Goal: Information Seeking & Learning: Learn about a topic

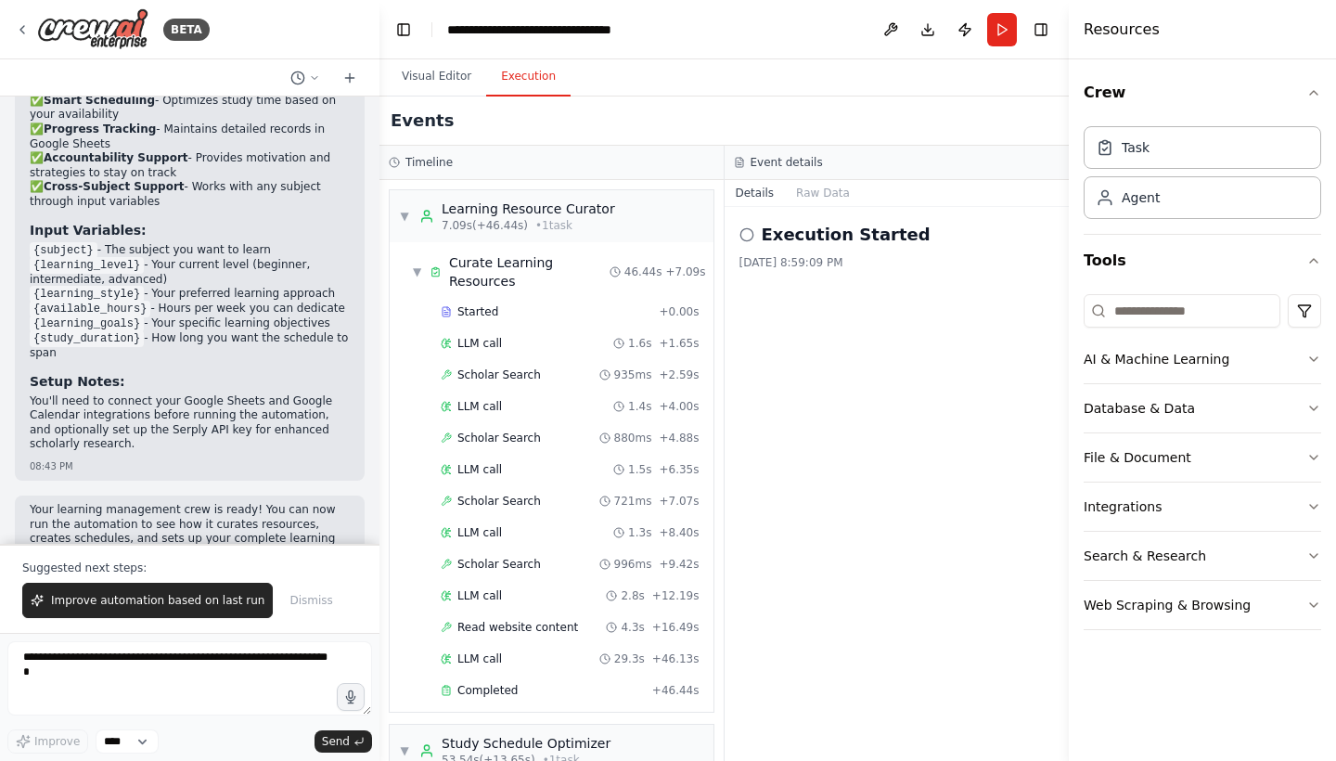
click at [531, 64] on button "Execution" at bounding box center [528, 77] width 84 height 39
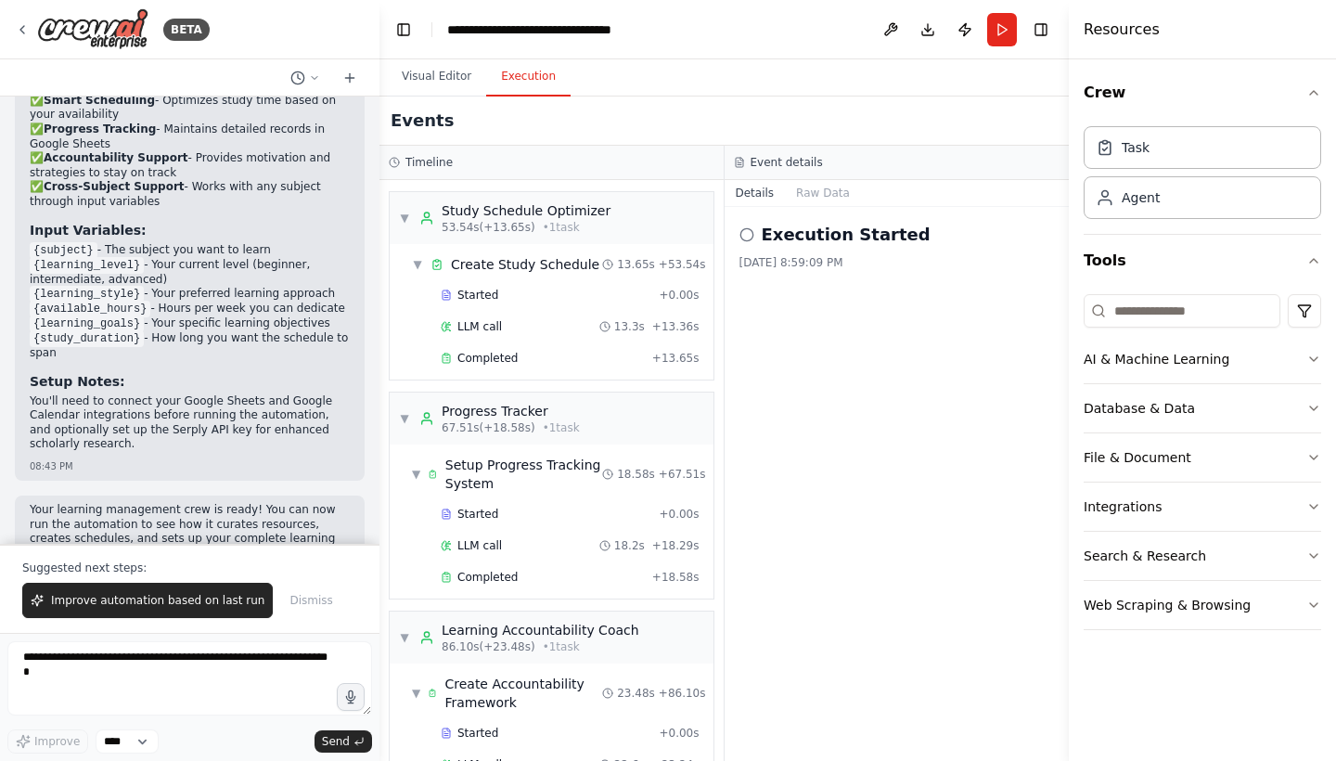
scroll to position [610, 0]
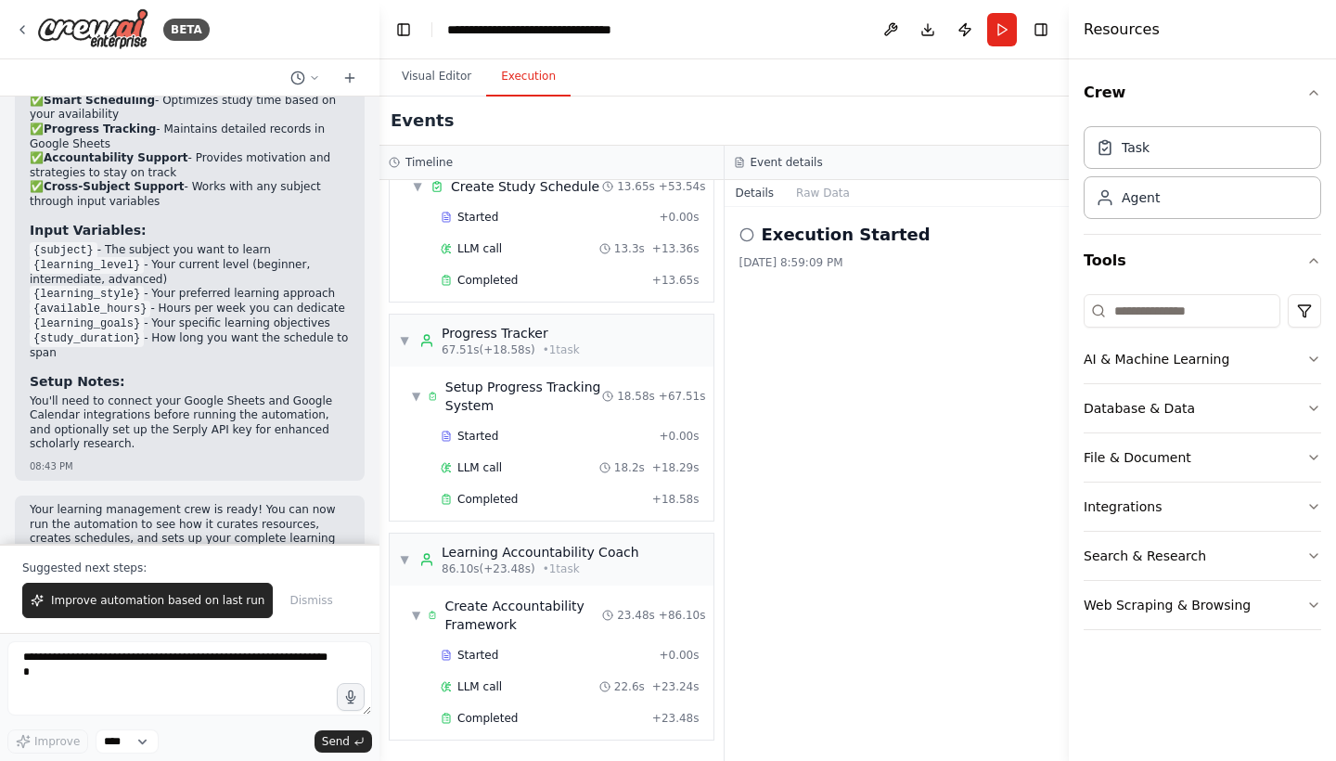
click at [756, 193] on button "Details" at bounding box center [755, 193] width 61 height 26
click at [829, 192] on button "Raw Data" at bounding box center [823, 193] width 76 height 26
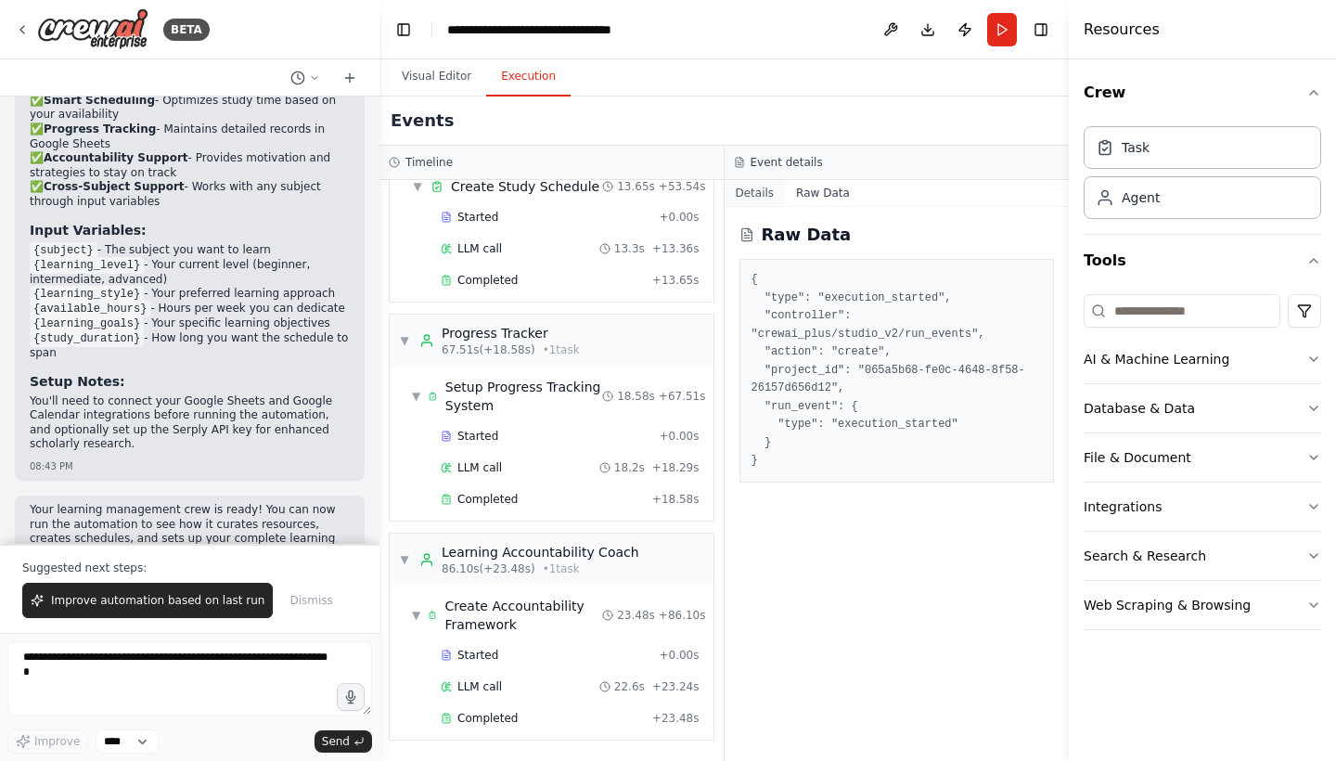
click at [762, 200] on button "Details" at bounding box center [755, 193] width 61 height 26
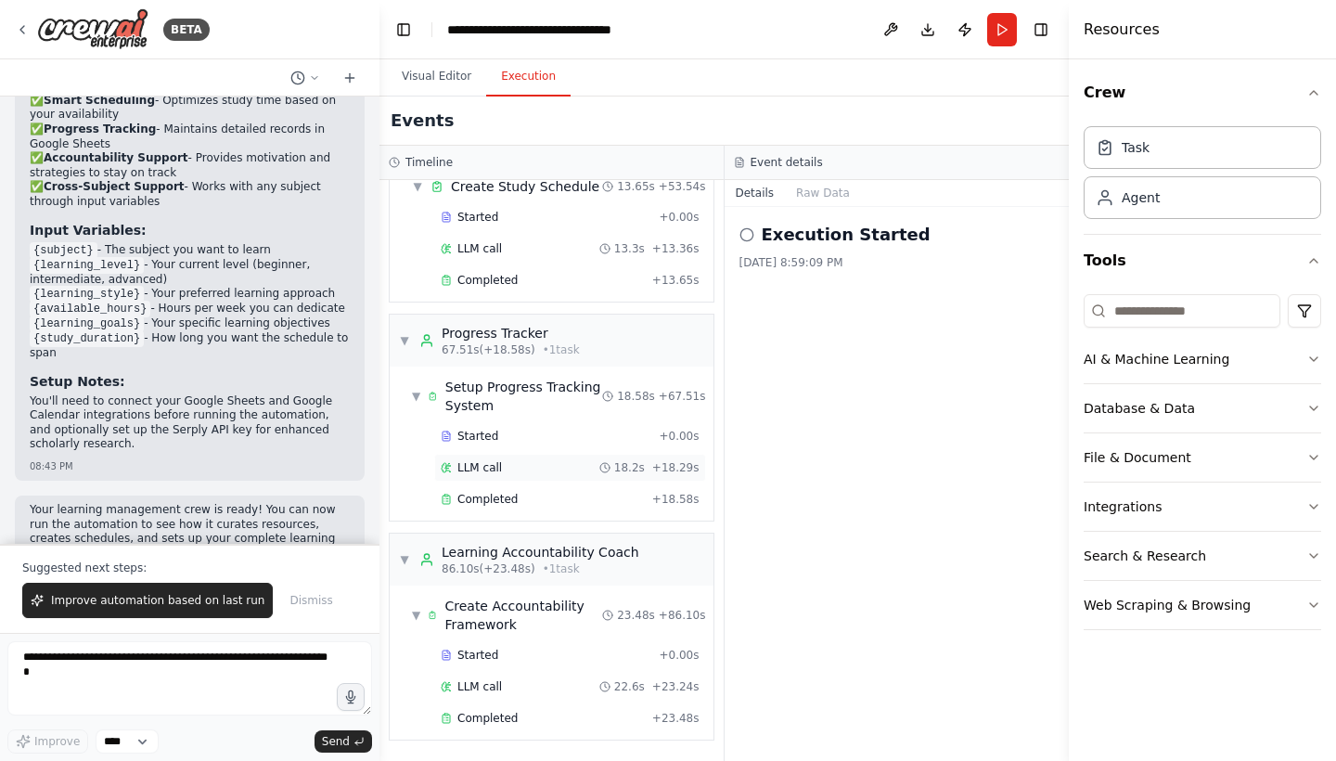
scroll to position [0, 0]
click at [430, 71] on button "Visual Editor" at bounding box center [436, 77] width 99 height 39
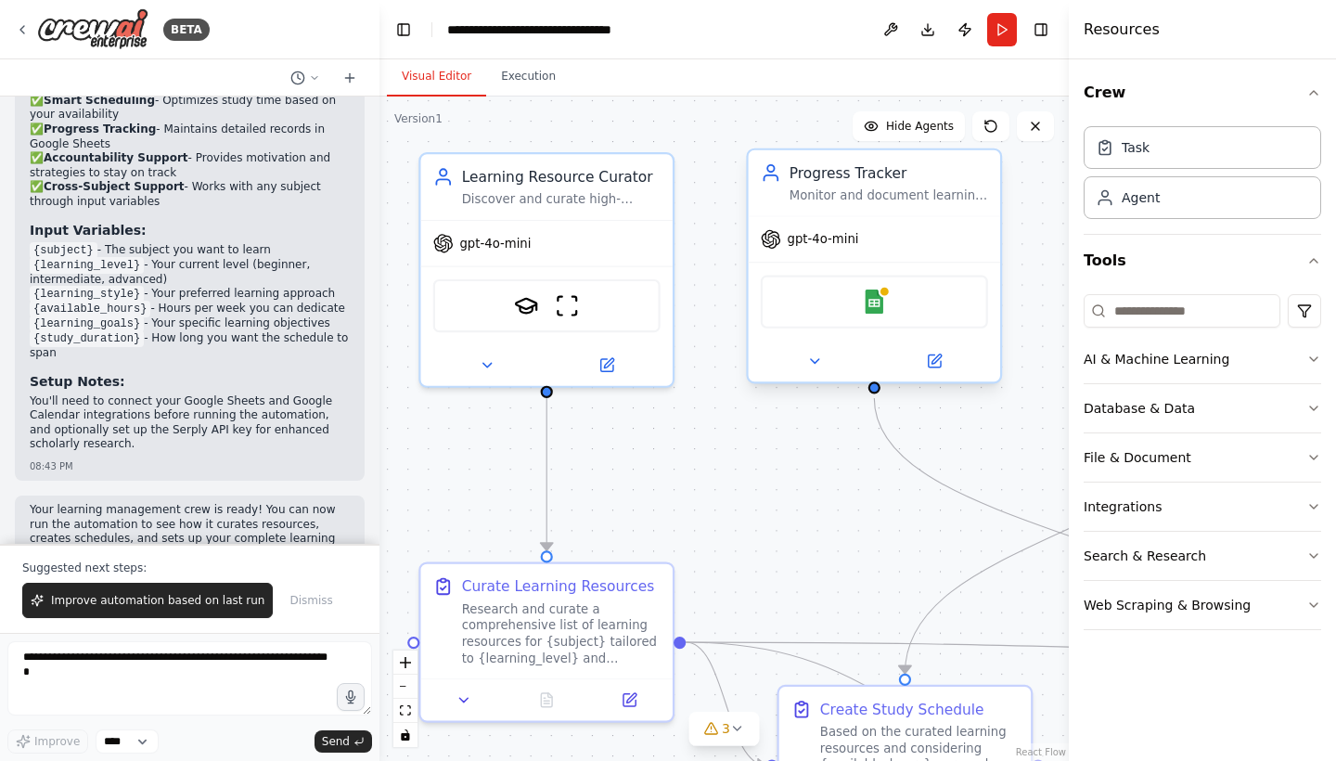
click at [857, 299] on div "Google Sheets" at bounding box center [874, 301] width 227 height 53
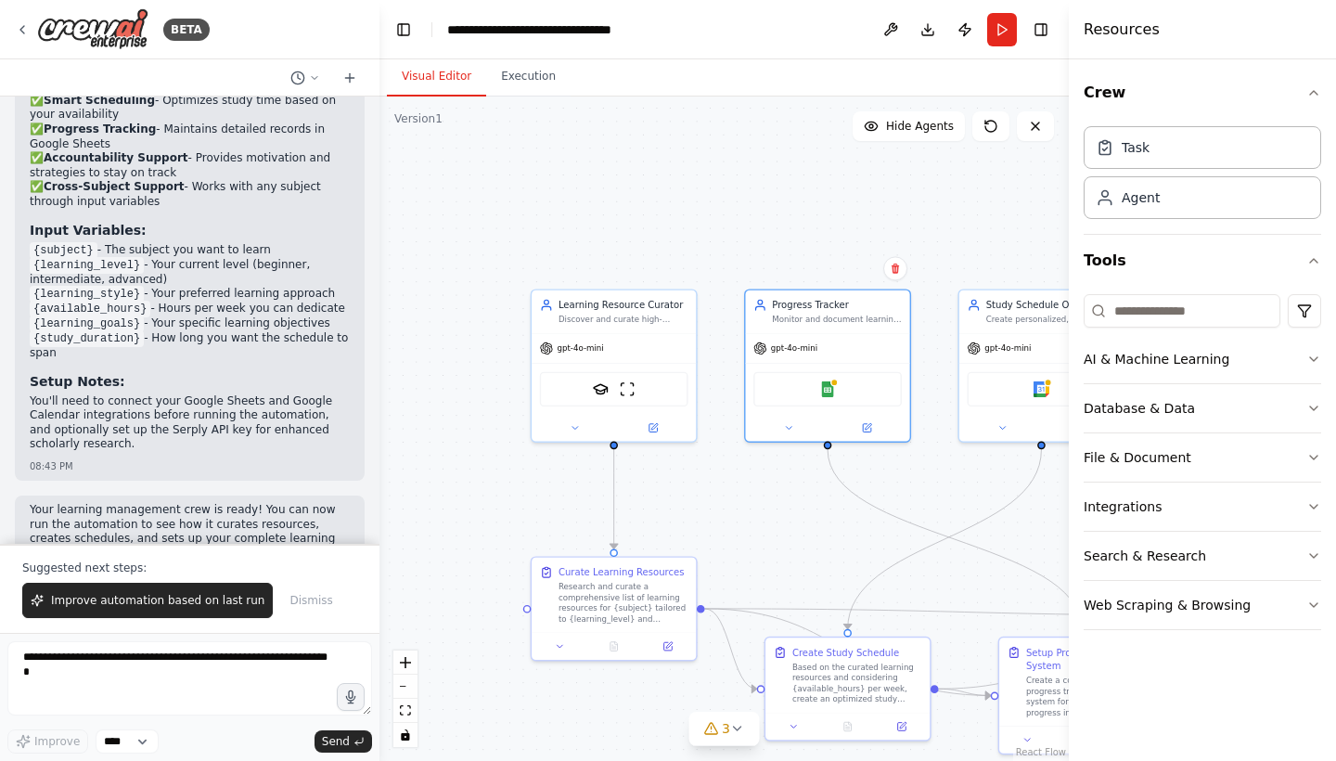
drag, startPoint x: 640, startPoint y: 448, endPoint x: 628, endPoint y: 468, distance: 22.9
click at [628, 468] on div ".deletable-edge-delete-btn { width: 20px; height: 20px; border: 0px solid #ffff…" at bounding box center [723, 428] width 689 height 664
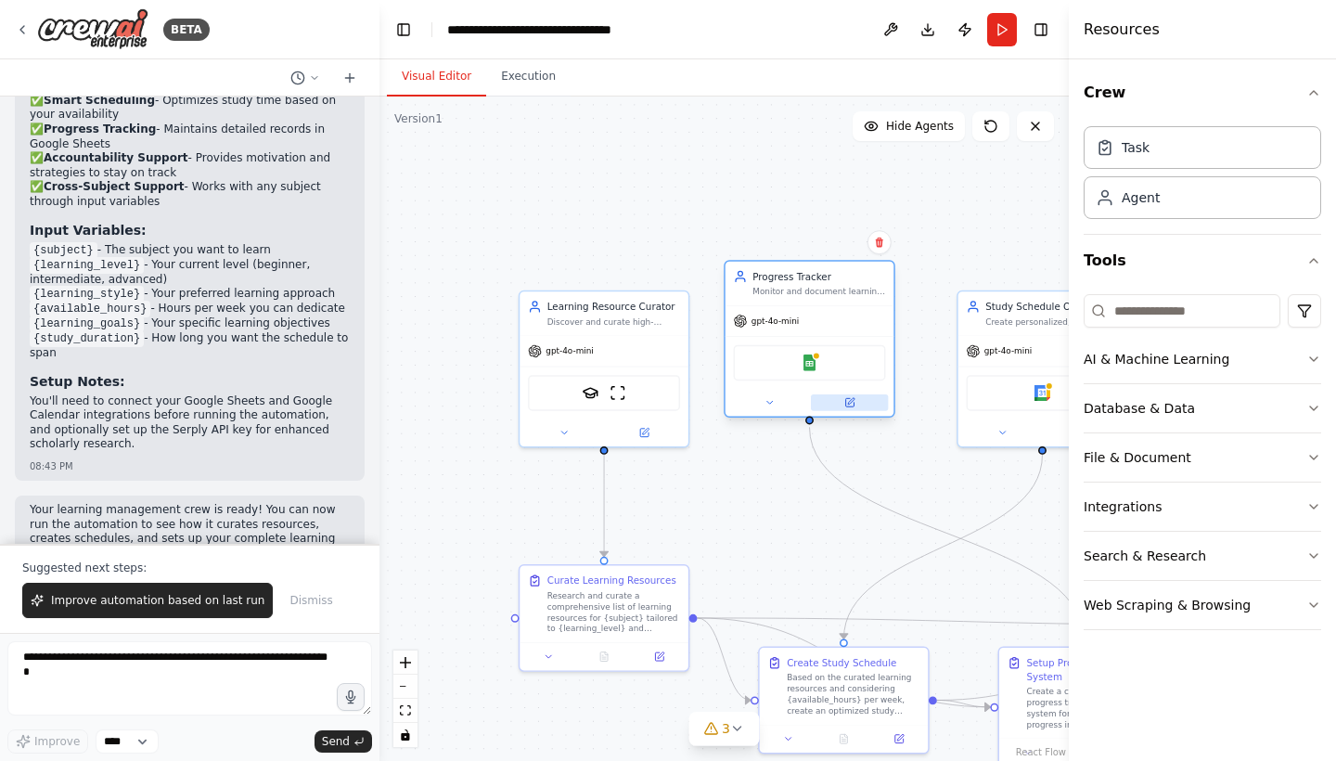
drag, startPoint x: 853, startPoint y: 430, endPoint x: 834, endPoint y: 401, distance: 34.2
click at [834, 401] on button at bounding box center [849, 402] width 77 height 17
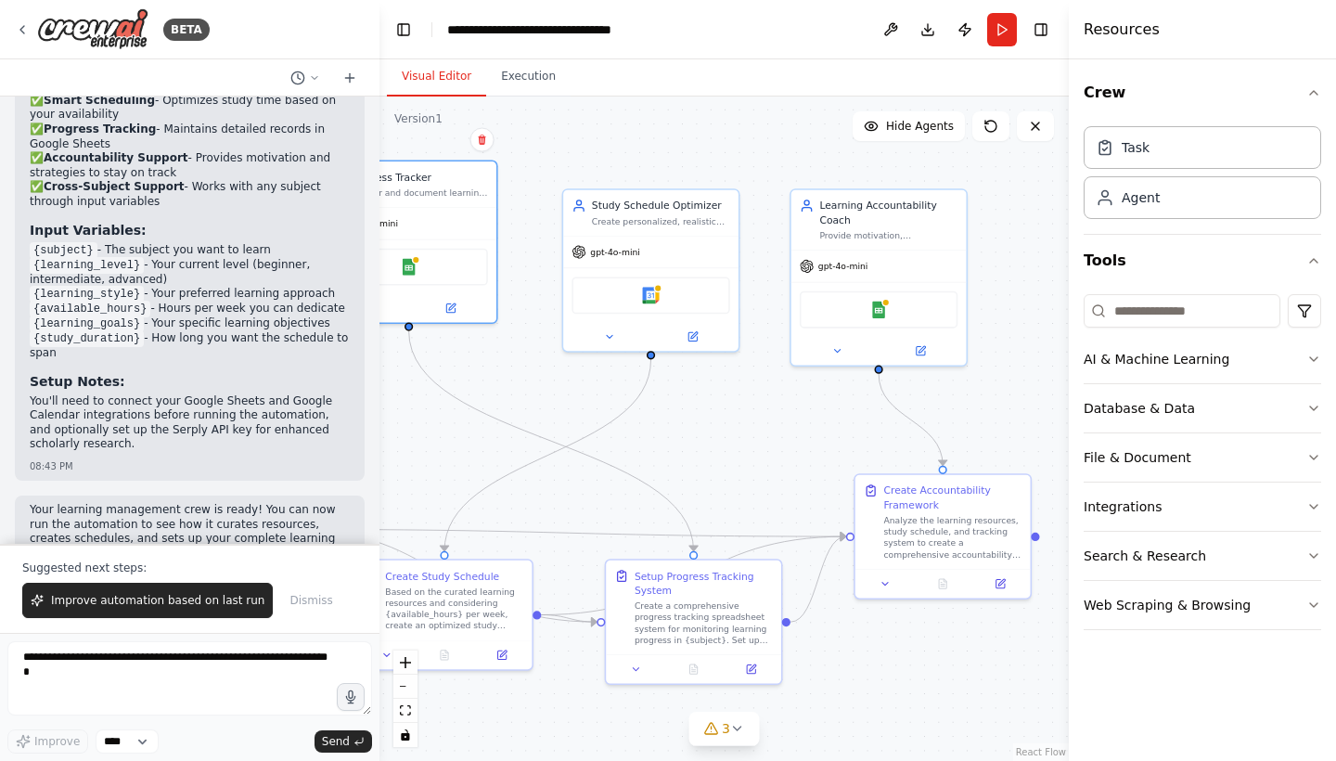
drag, startPoint x: 981, startPoint y: 221, endPoint x: 585, endPoint y: 128, distance: 406.0
click at [585, 127] on div ".deletable-edge-delete-btn { width: 20px; height: 20px; border: 0px solid #ffff…" at bounding box center [723, 428] width 689 height 664
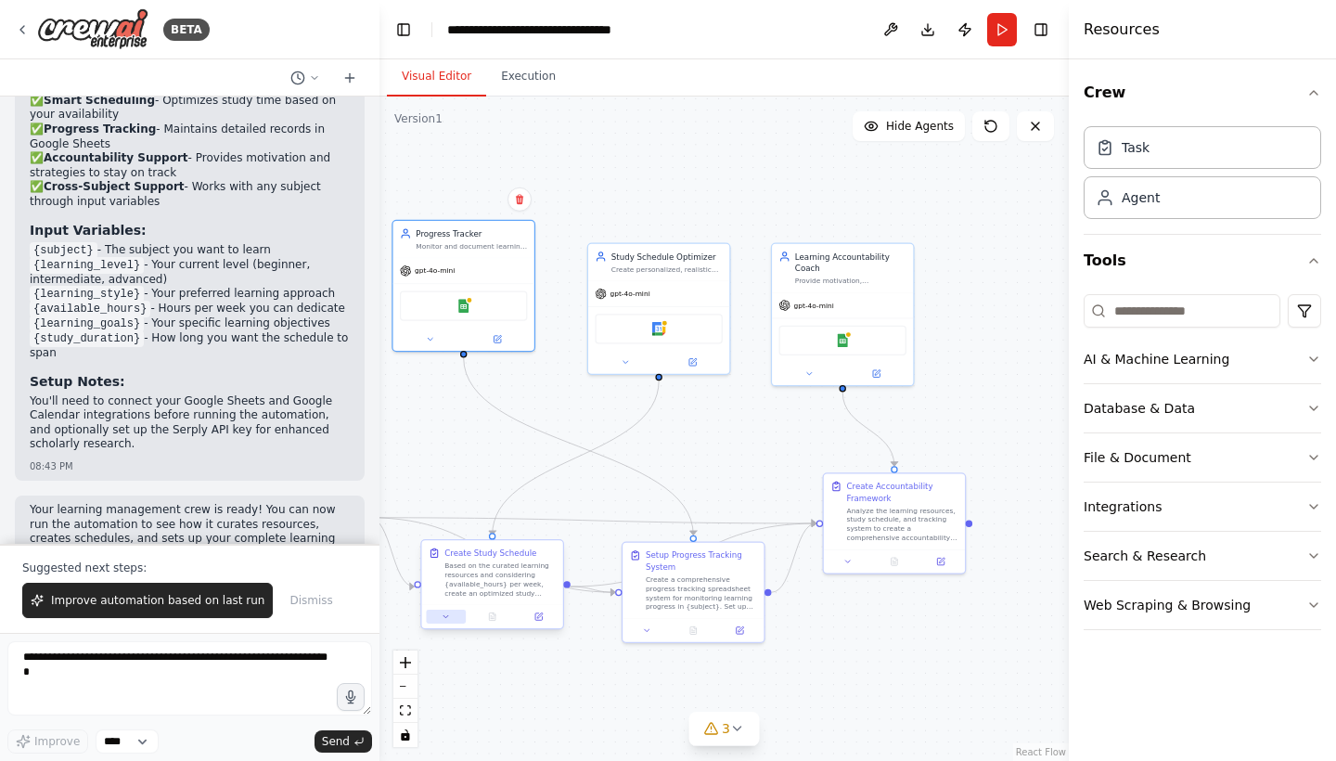
click at [452, 619] on button at bounding box center [446, 617] width 40 height 14
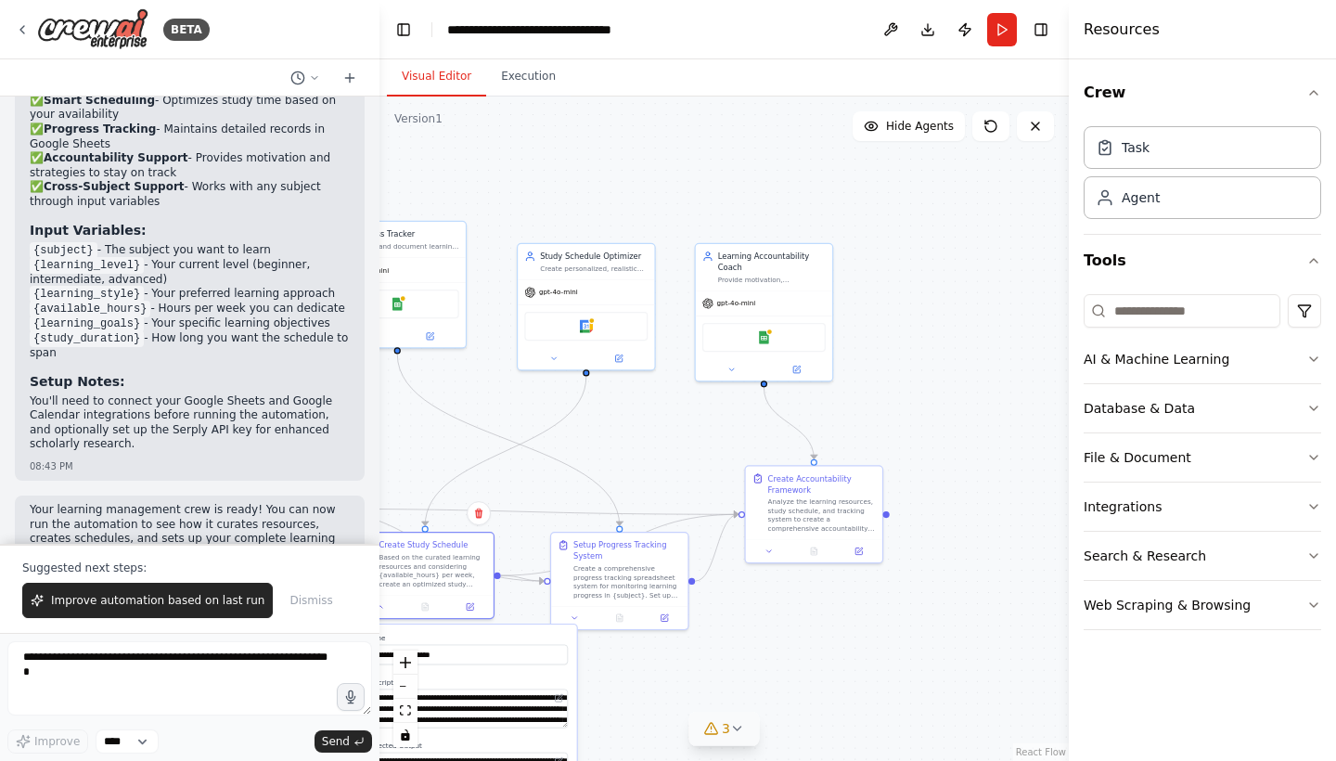
click at [742, 722] on icon at bounding box center [737, 728] width 15 height 15
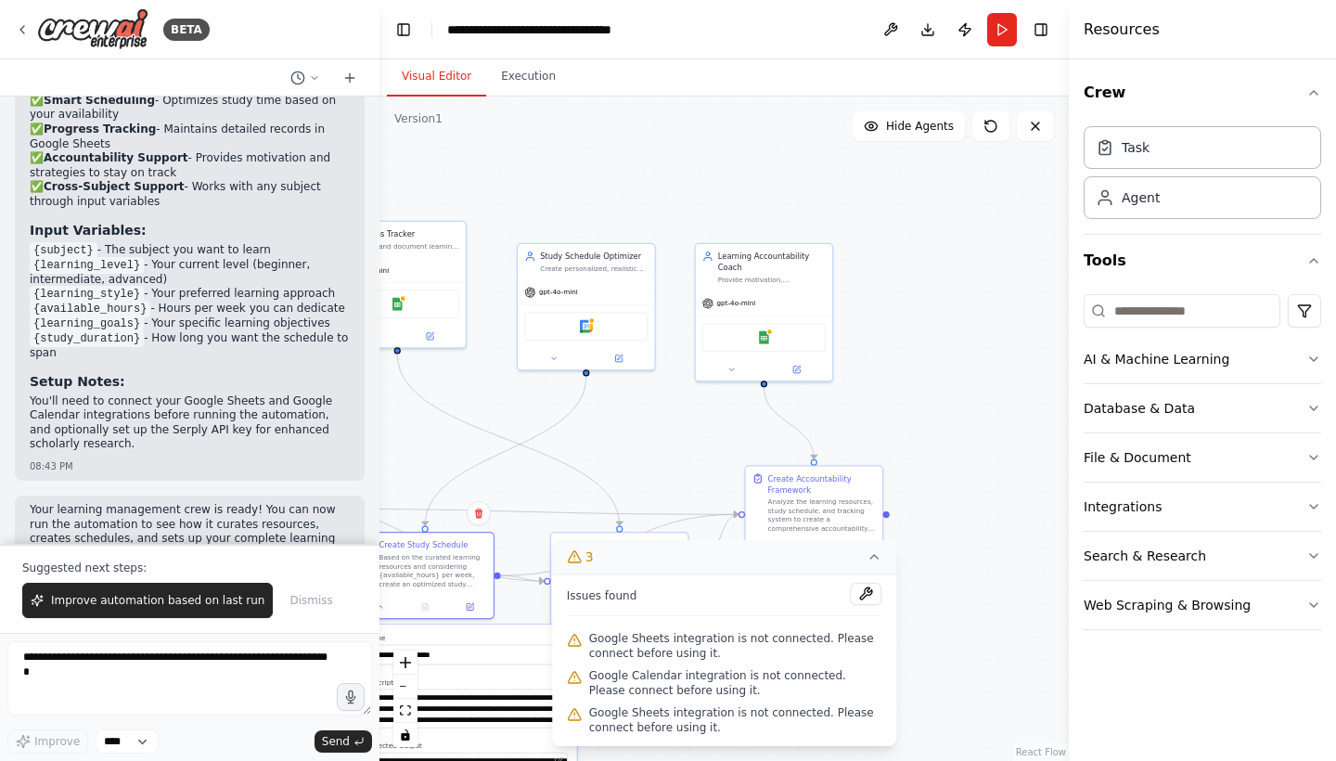
click at [924, 687] on div ".deletable-edge-delete-btn { width: 20px; height: 20px; border: 0px solid #ffff…" at bounding box center [723, 428] width 689 height 664
click at [485, 719] on textarea "**********" at bounding box center [467, 708] width 202 height 39
click at [515, 658] on input "**********" at bounding box center [467, 655] width 202 height 20
click at [970, 664] on div ".deletable-edge-delete-btn { width: 20px; height: 20px; border: 0px solid #ffff…" at bounding box center [723, 428] width 689 height 664
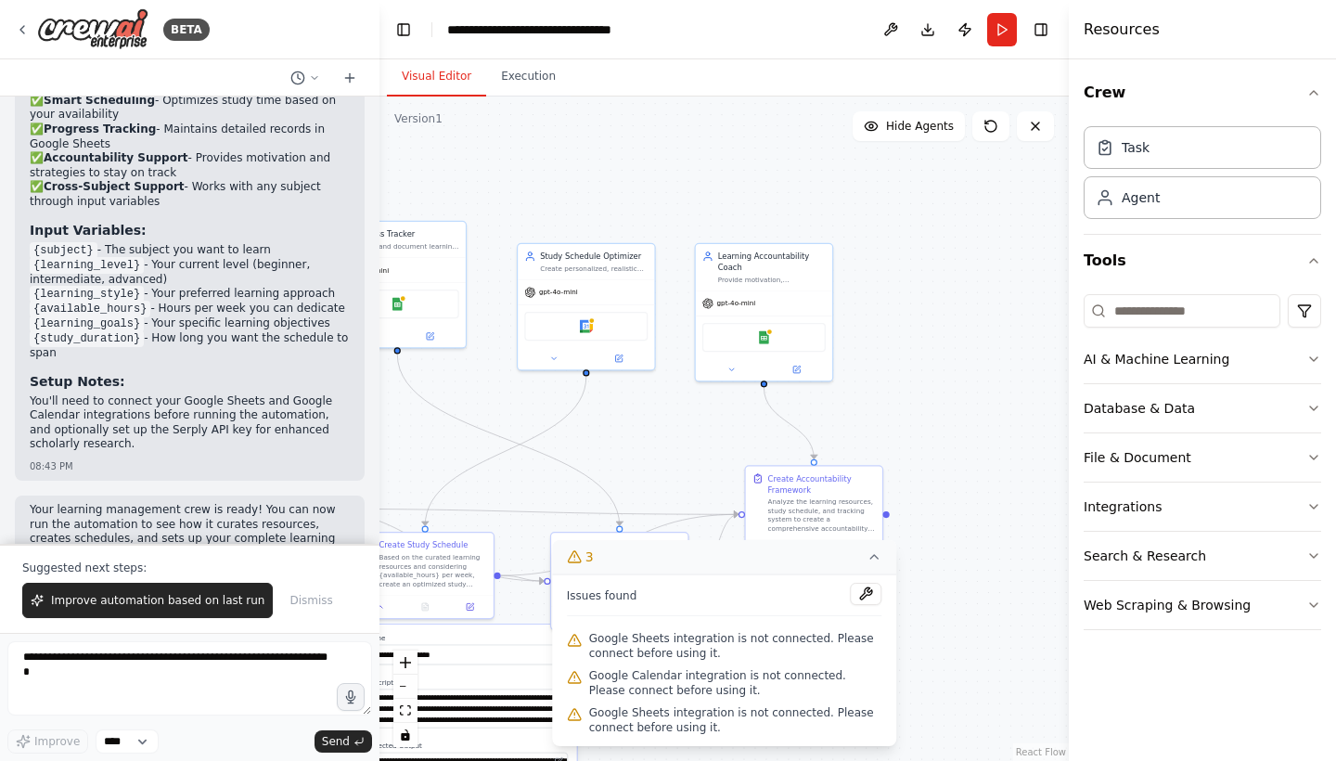
click at [1004, 619] on div ".deletable-edge-delete-btn { width: 20px; height: 20px; border: 0px solid #ffff…" at bounding box center [723, 428] width 689 height 664
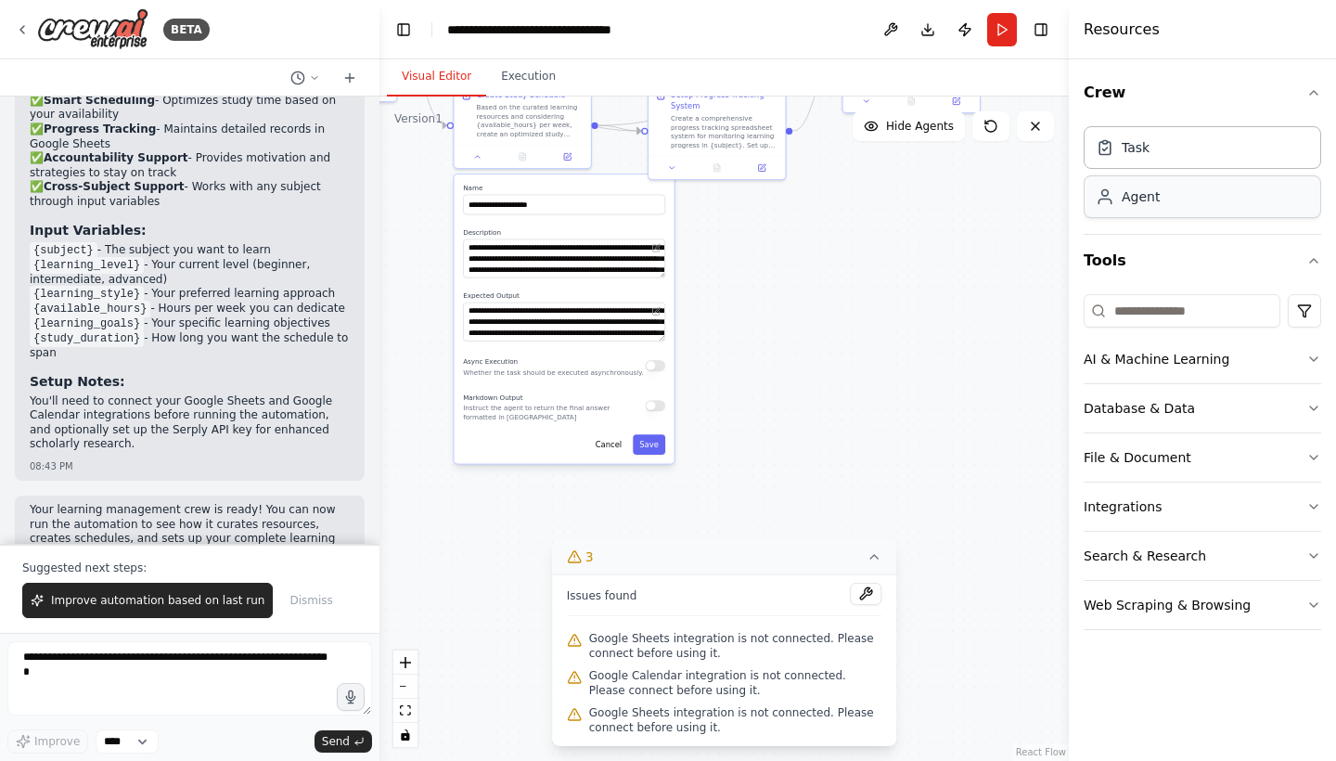
drag, startPoint x: 1001, startPoint y: 618, endPoint x: 1117, endPoint y: 182, distance: 451.2
click at [1117, 182] on div "BETA Build a crew that curates personalized learning resources, tracks your pro…" at bounding box center [668, 380] width 1336 height 761
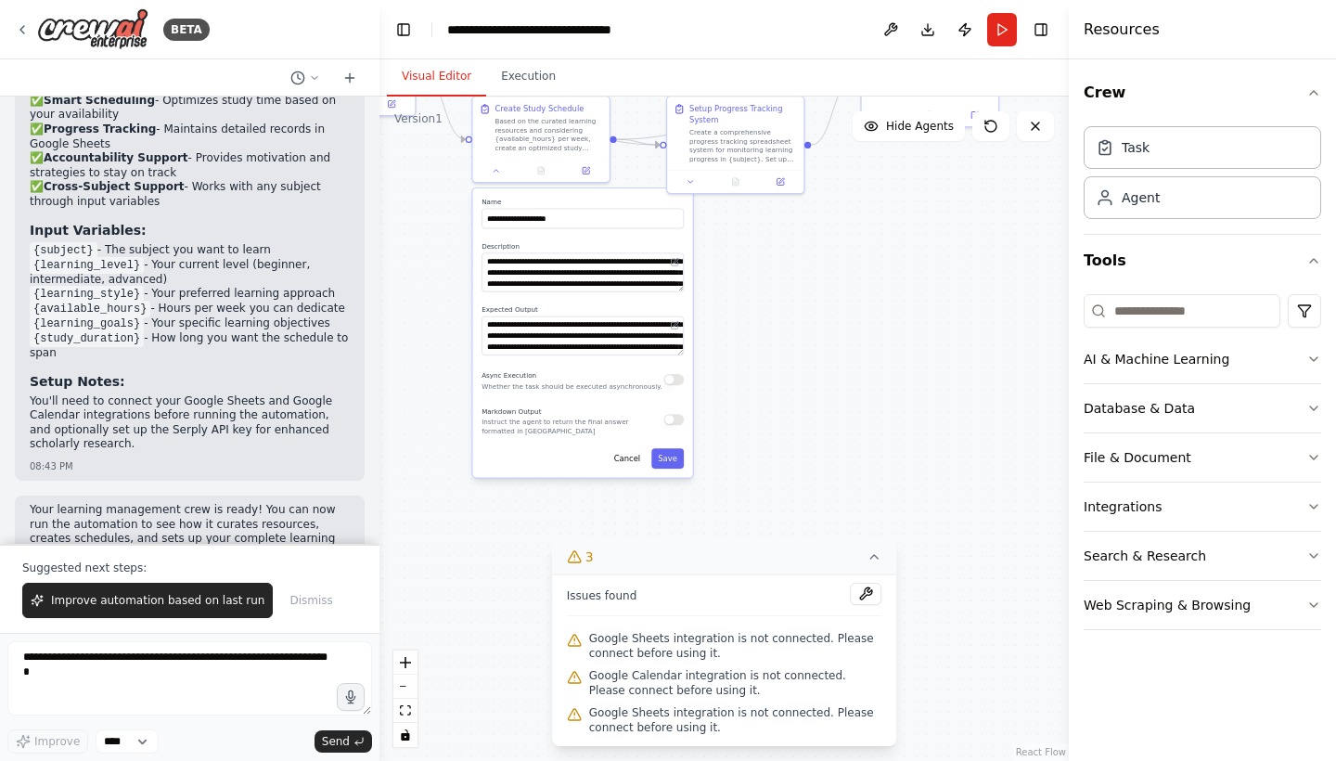
click at [513, 390] on p "Whether the task should be executed asynchronously." at bounding box center [572, 385] width 181 height 9
click at [505, 427] on p "Instruct the agent to return the final answer formatted in [GEOGRAPHIC_DATA]" at bounding box center [573, 426] width 182 height 18
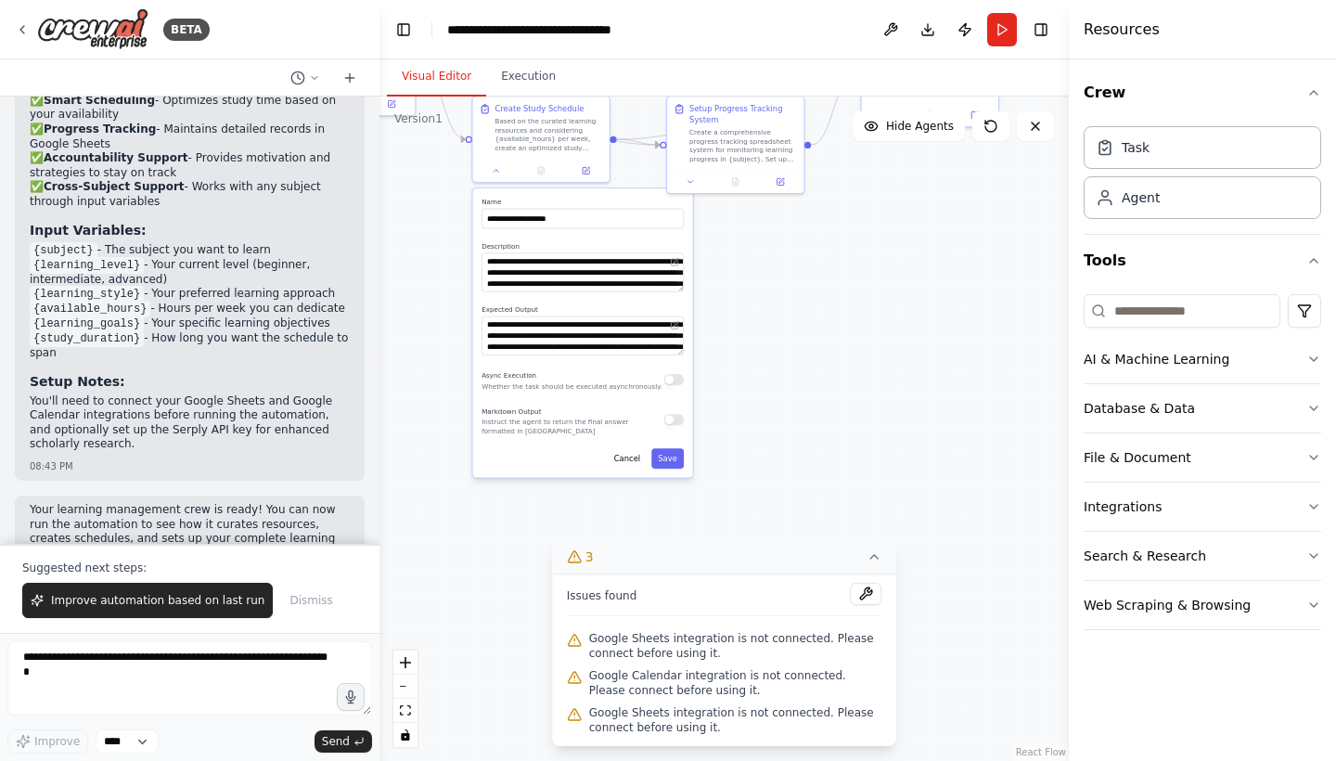
click at [852, 411] on div ".deletable-edge-delete-btn { width: 20px; height: 20px; border: 0px solid #ffff…" at bounding box center [723, 428] width 689 height 664
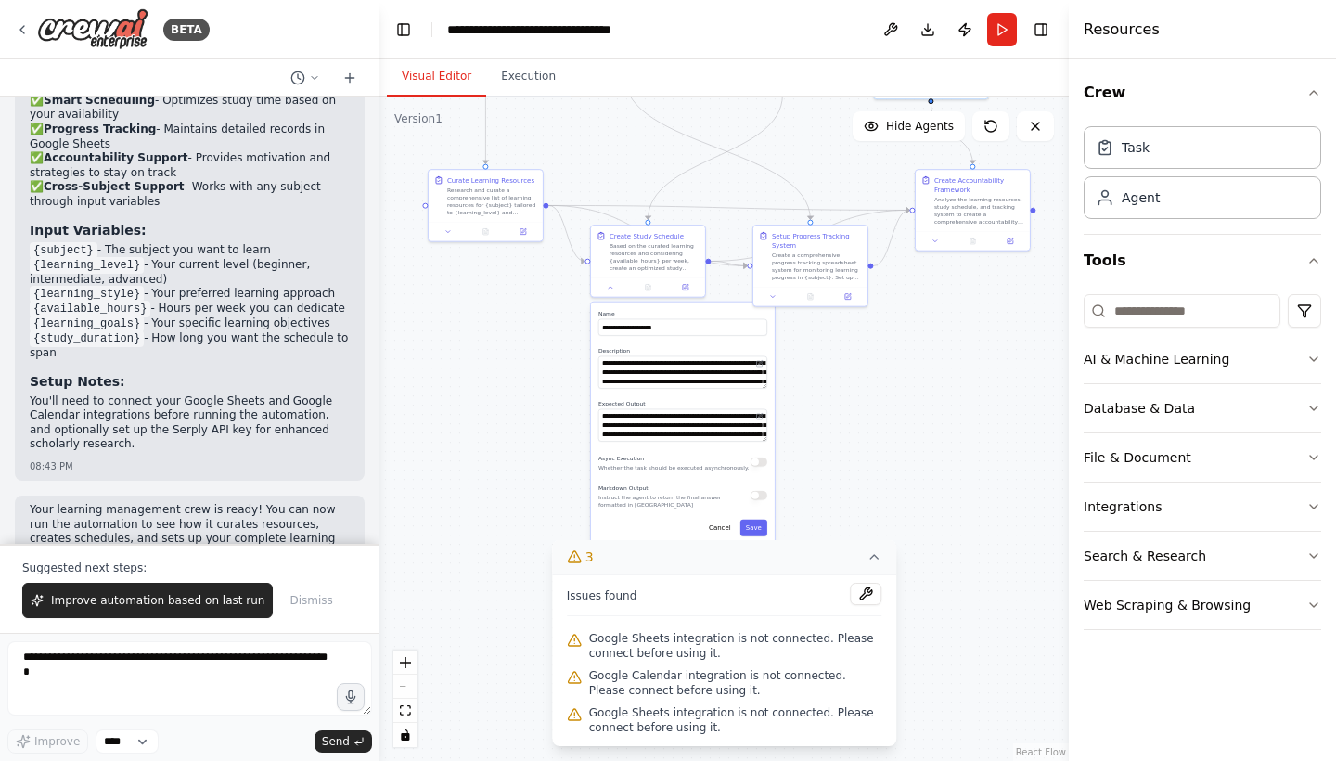
drag, startPoint x: 852, startPoint y: 411, endPoint x: 907, endPoint y: 488, distance: 95.0
click at [907, 488] on div ".deletable-edge-delete-btn { width: 20px; height: 20px; border: 0px solid #ffff…" at bounding box center [723, 428] width 689 height 664
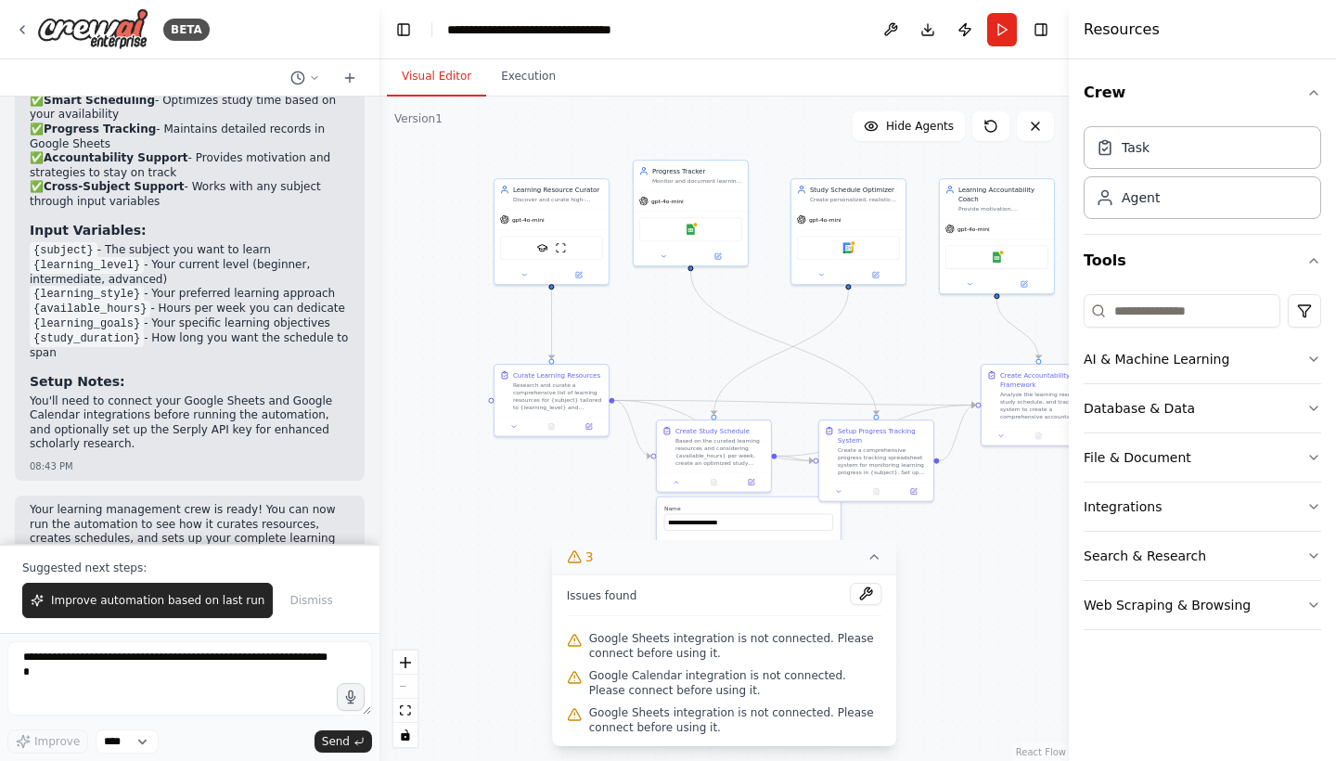
drag, startPoint x: 907, startPoint y: 486, endPoint x: 972, endPoint y: 679, distance: 203.6
click at [972, 680] on div ".deletable-edge-delete-btn { width: 20px; height: 20px; border: 0px solid #ffff…" at bounding box center [723, 428] width 689 height 664
click at [522, 81] on button "Execution" at bounding box center [528, 77] width 84 height 39
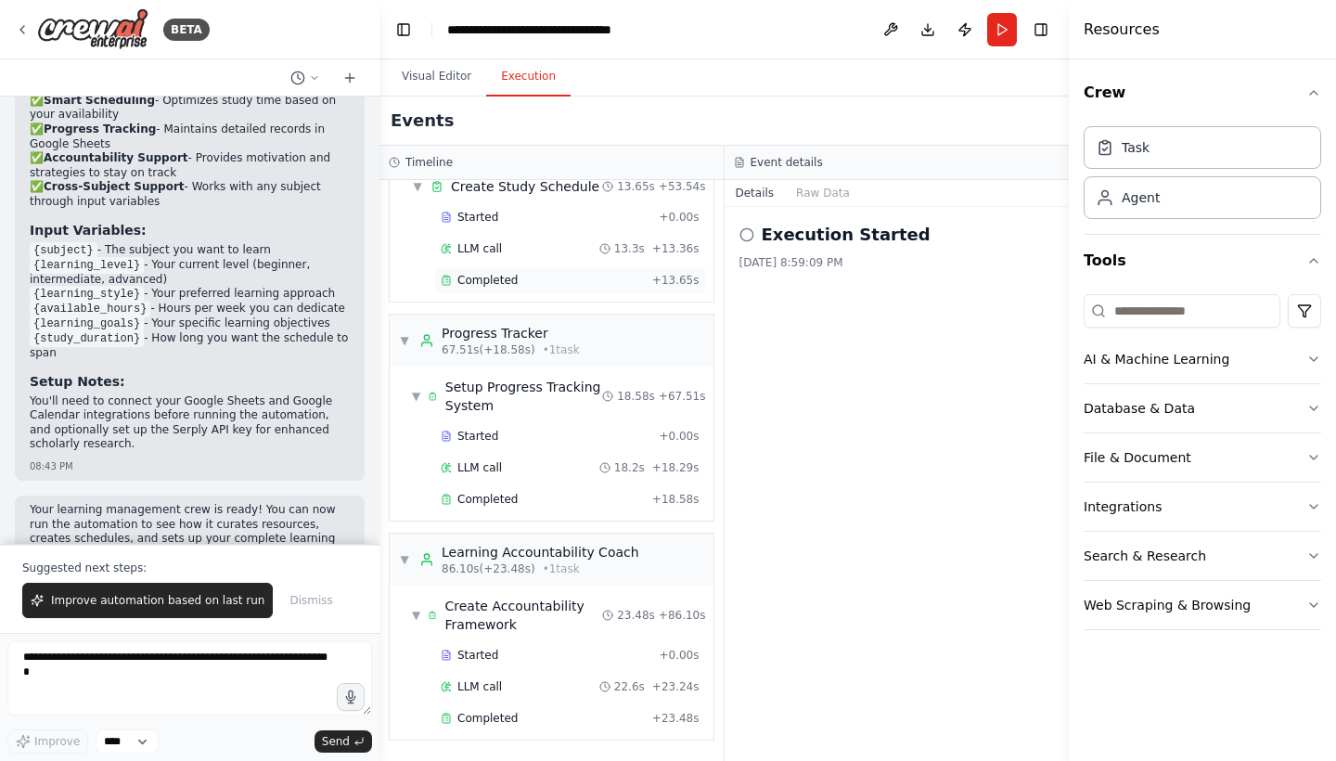
click at [505, 285] on span "Completed" at bounding box center [487, 280] width 60 height 15
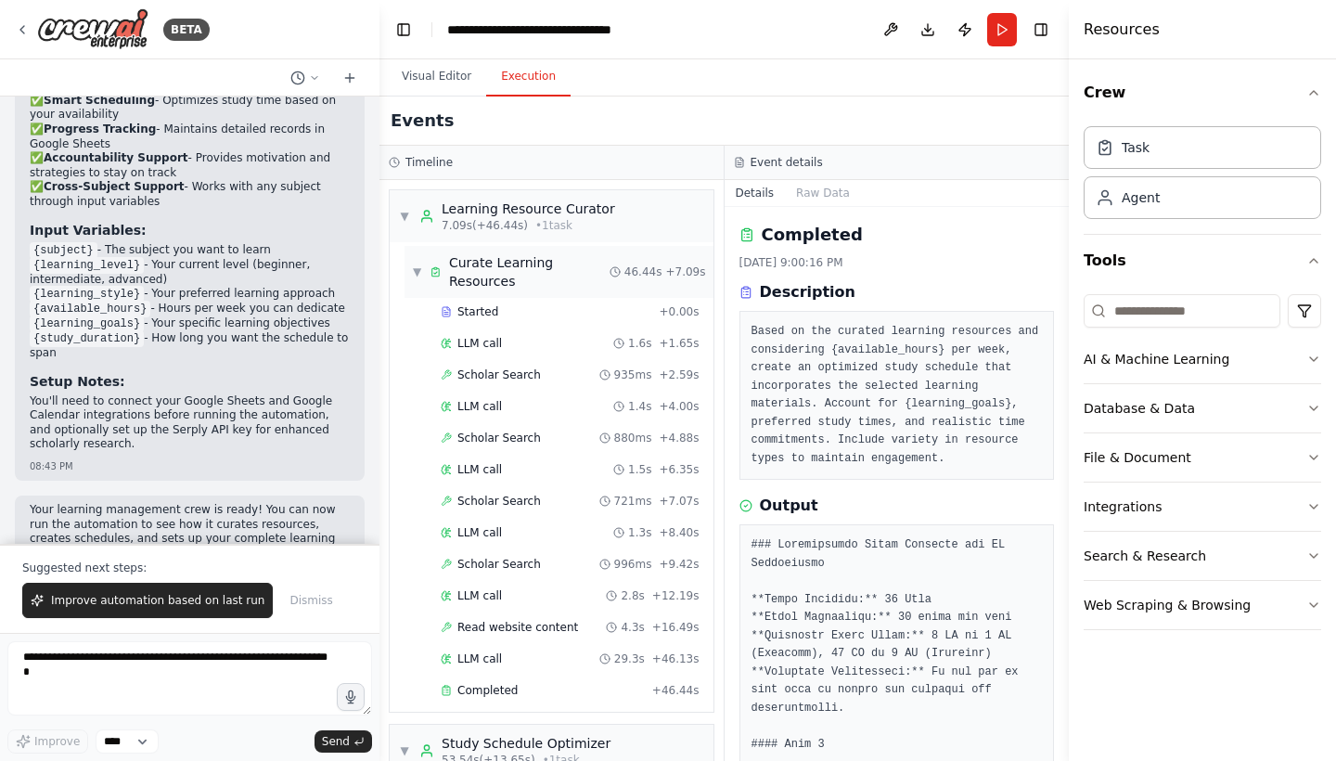
click at [495, 274] on div "Curate Learning Resources" at bounding box center [529, 271] width 161 height 37
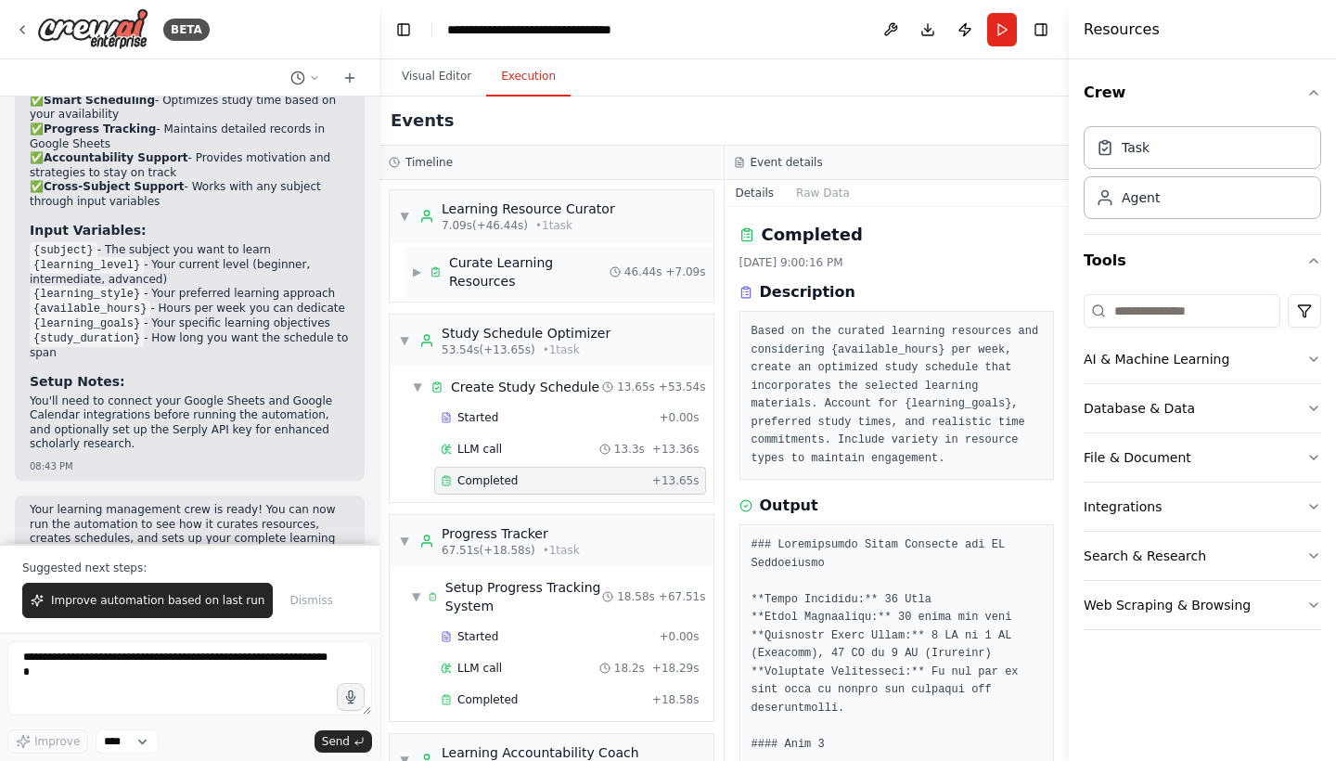
click at [499, 274] on div "Curate Learning Resources" at bounding box center [529, 271] width 161 height 37
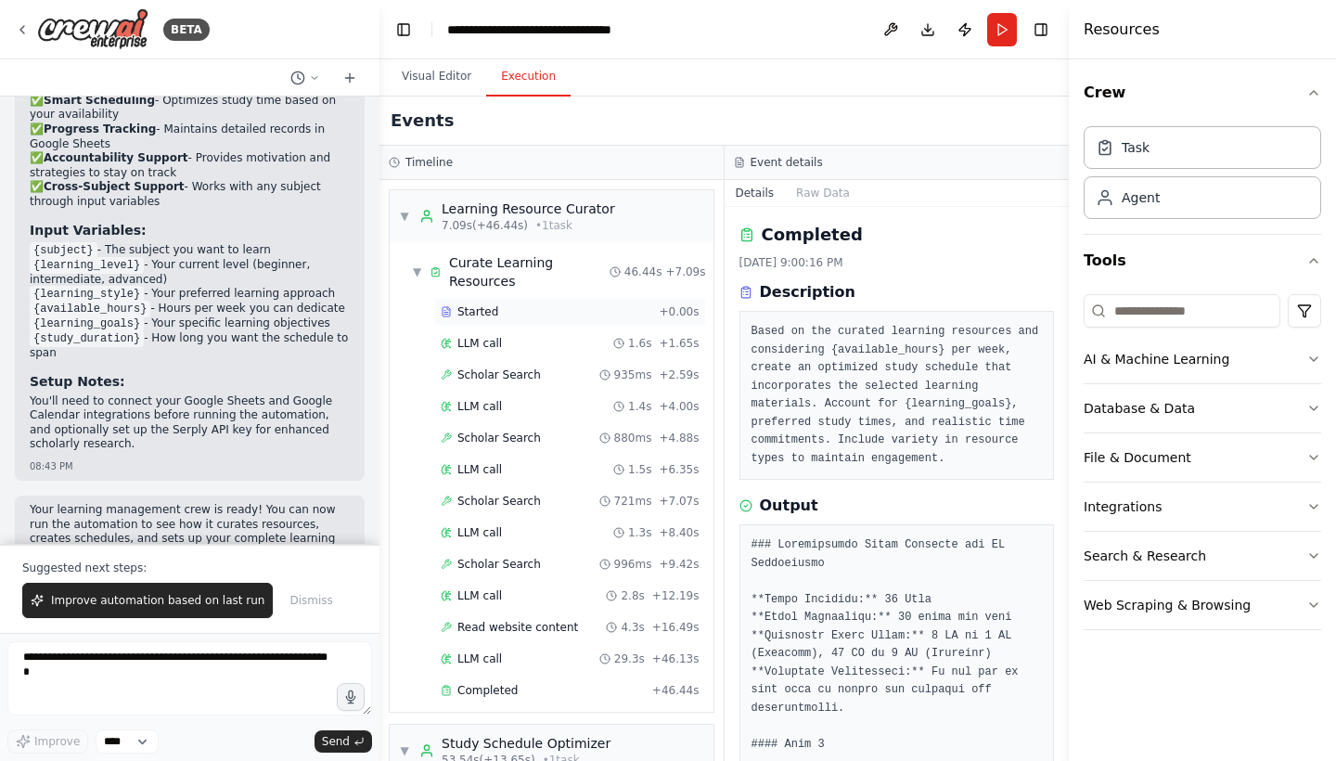
click at [468, 307] on span "Started" at bounding box center [477, 311] width 41 height 15
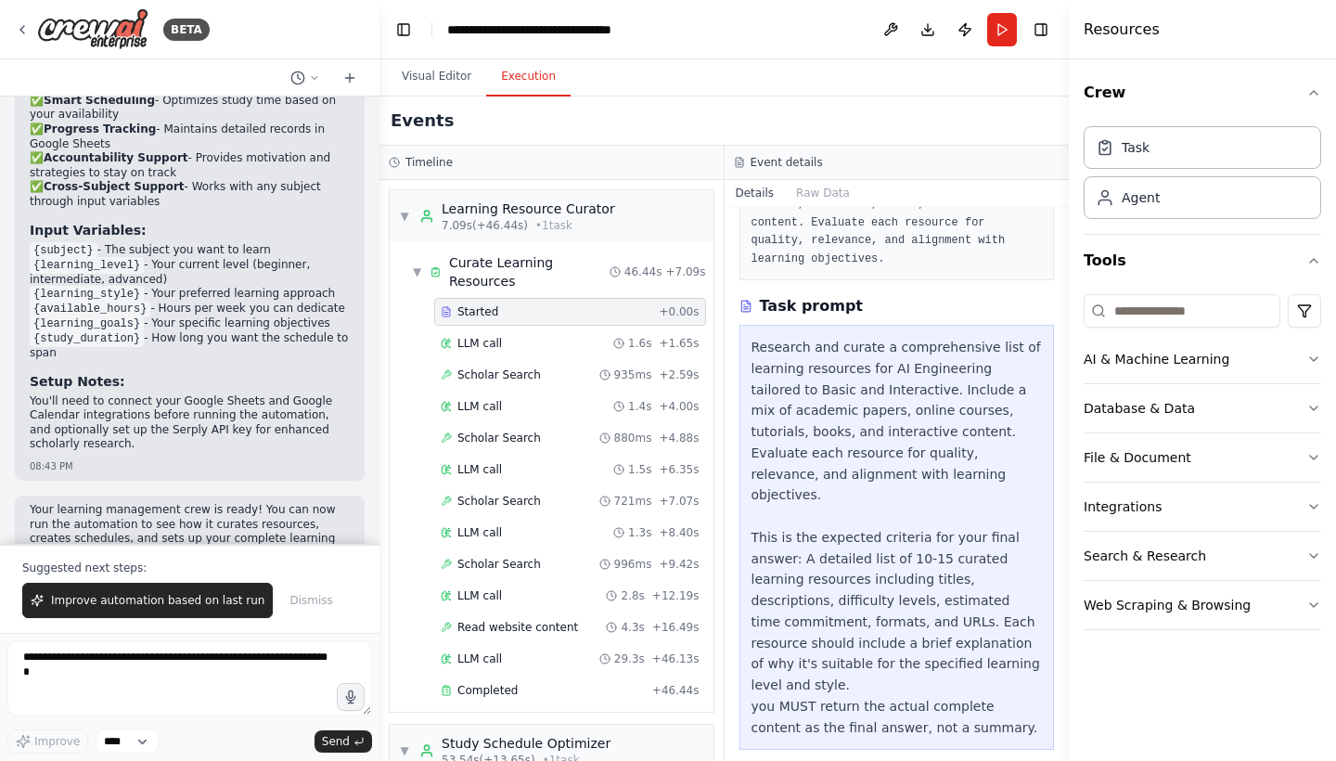
scroll to position [199, 0]
click at [506, 347] on div "LLM call 1.6s + 1.65s" at bounding box center [570, 343] width 259 height 15
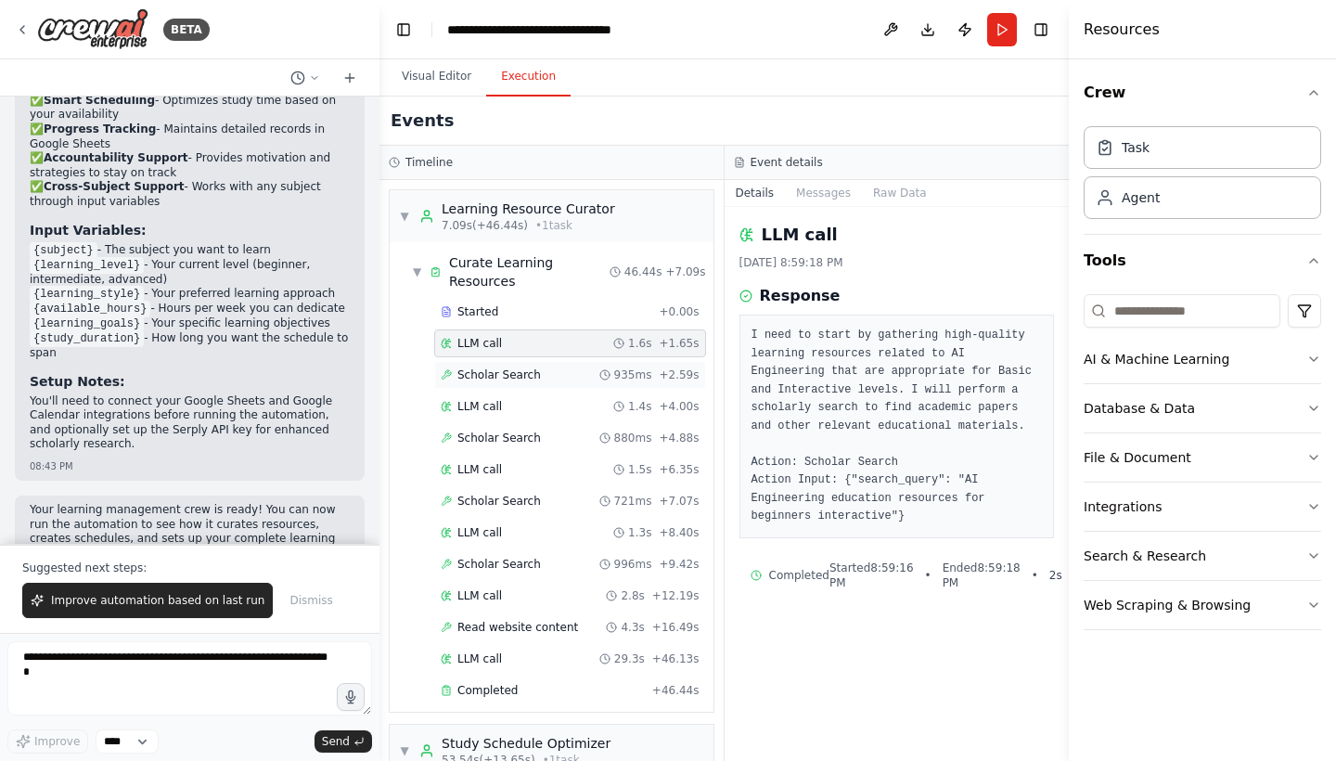
click at [488, 373] on span "Scholar Search" at bounding box center [498, 374] width 83 height 15
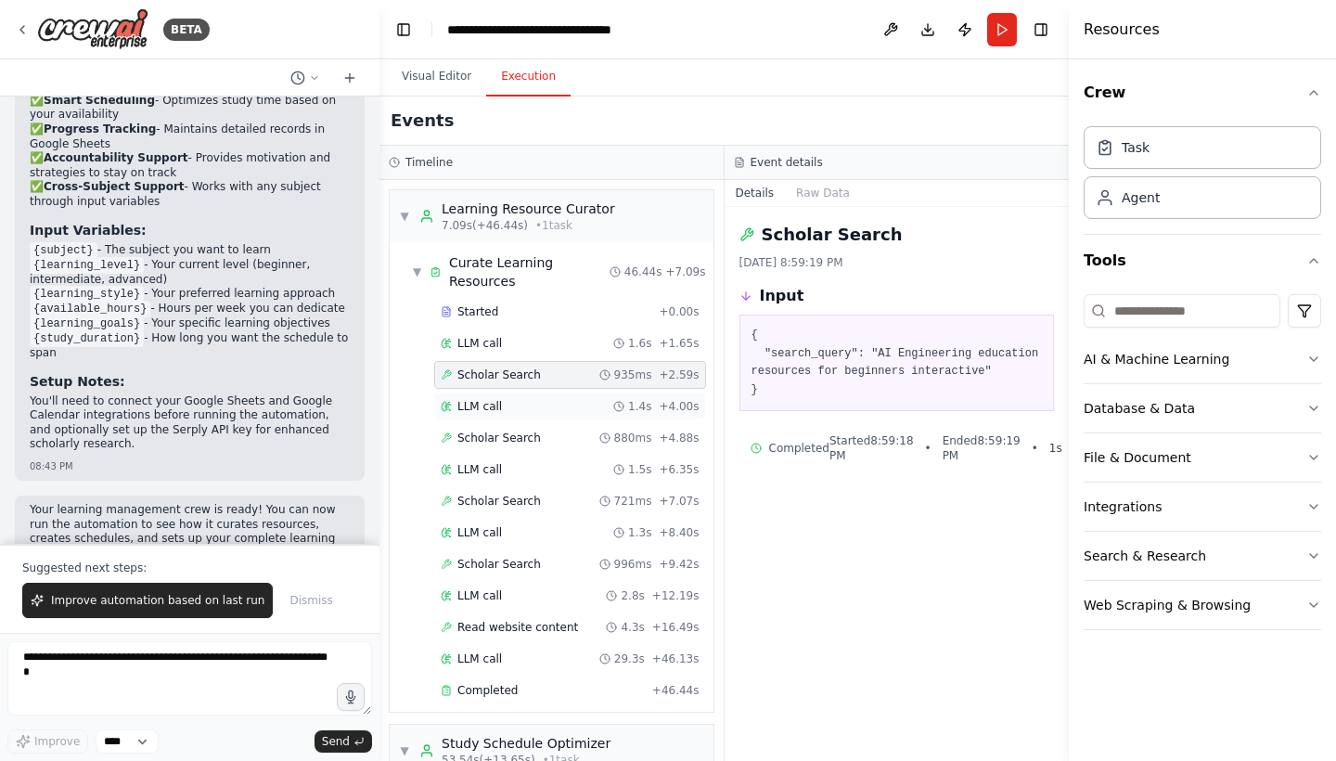
click at [468, 407] on span "LLM call" at bounding box center [479, 406] width 45 height 15
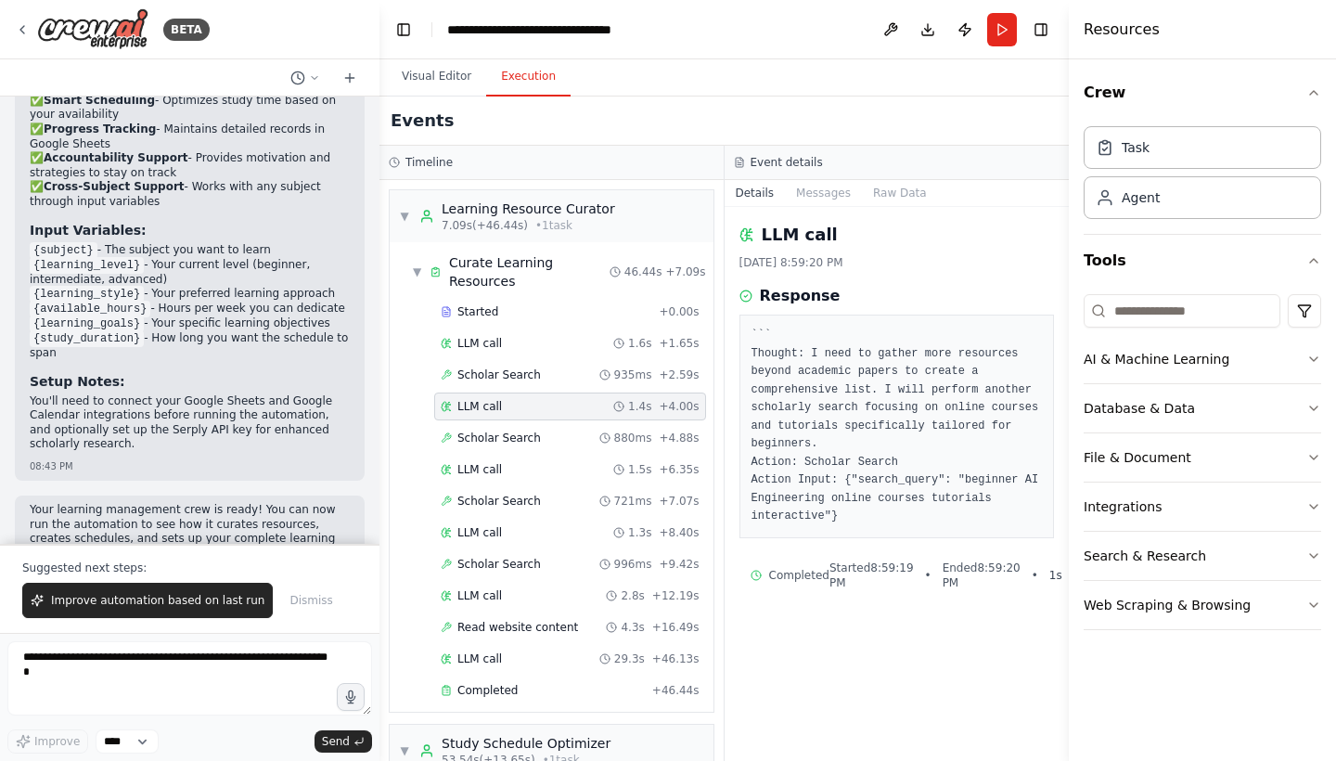
click at [468, 455] on div "Started + 0.00s LLM call 1.6s + 1.65s Scholar Search 935ms + 2.59s LLM call 1.4…" at bounding box center [559, 503] width 309 height 410
click at [482, 443] on span "Scholar Search" at bounding box center [498, 437] width 83 height 15
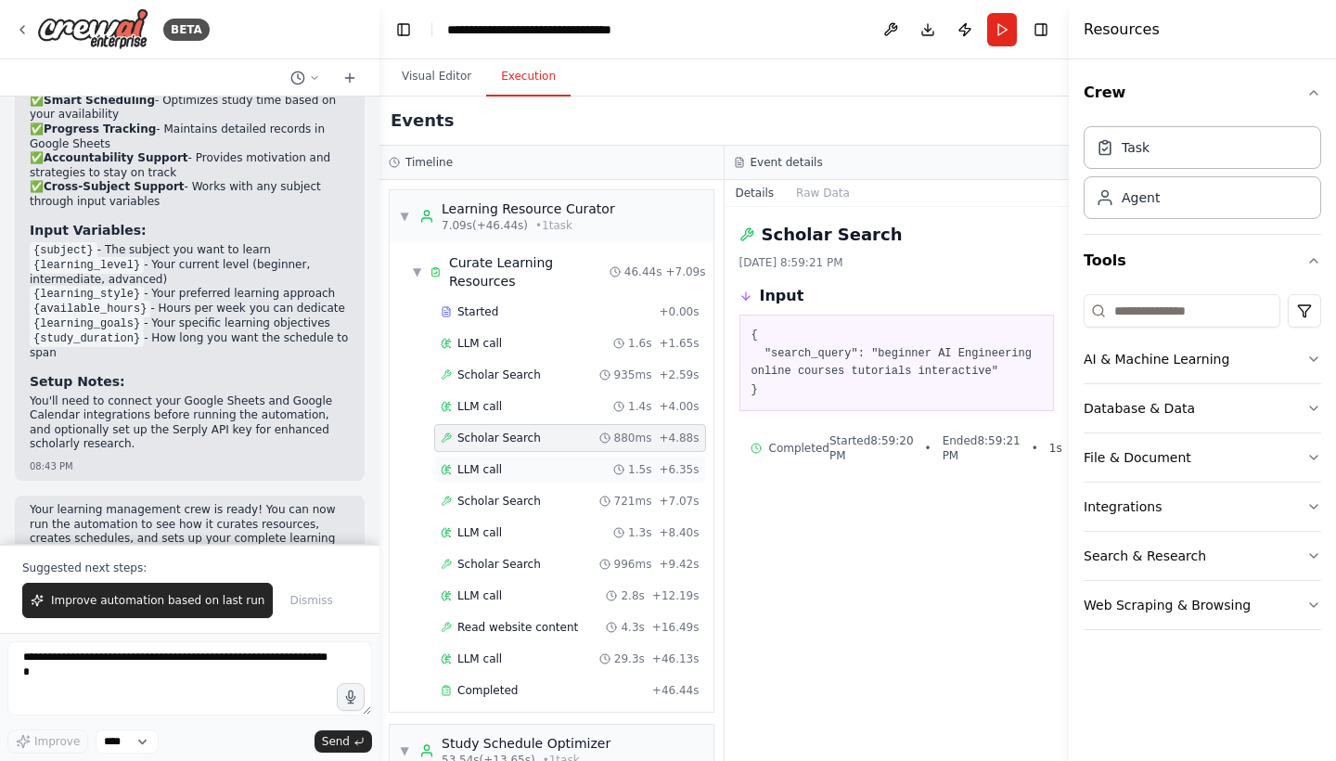
click at [469, 467] on span "LLM call" at bounding box center [479, 469] width 45 height 15
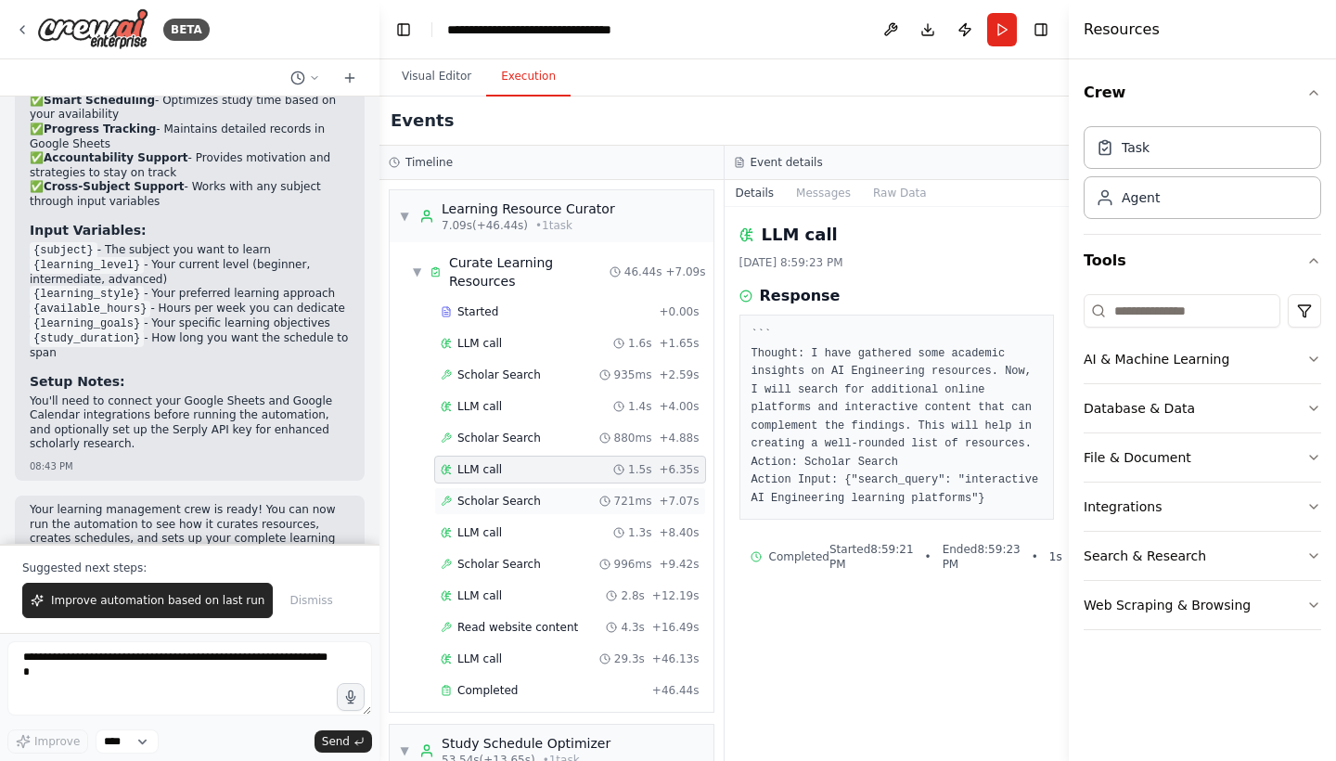
click at [467, 508] on div "Scholar Search 721ms + 7.07s" at bounding box center [570, 501] width 272 height 28
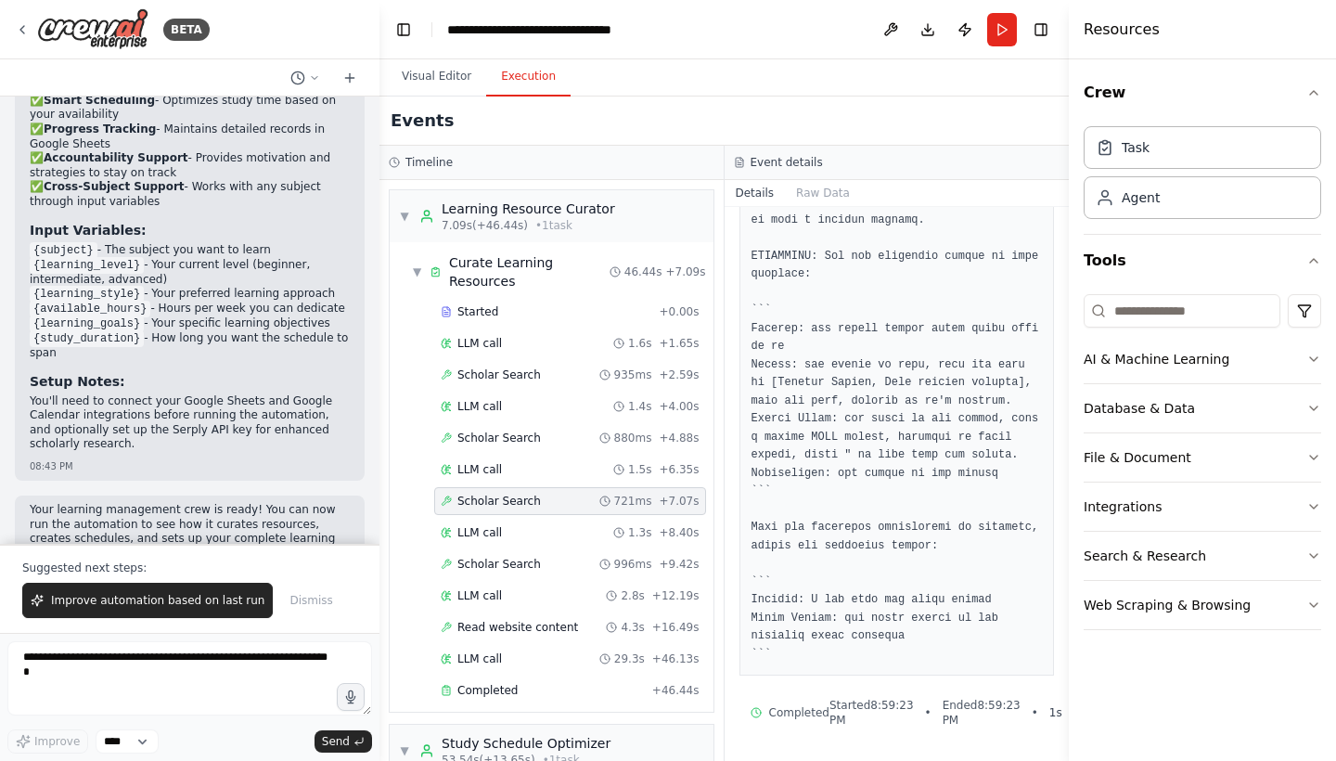
scroll to position [631, 0]
click at [490, 536] on span "LLM call" at bounding box center [479, 532] width 45 height 15
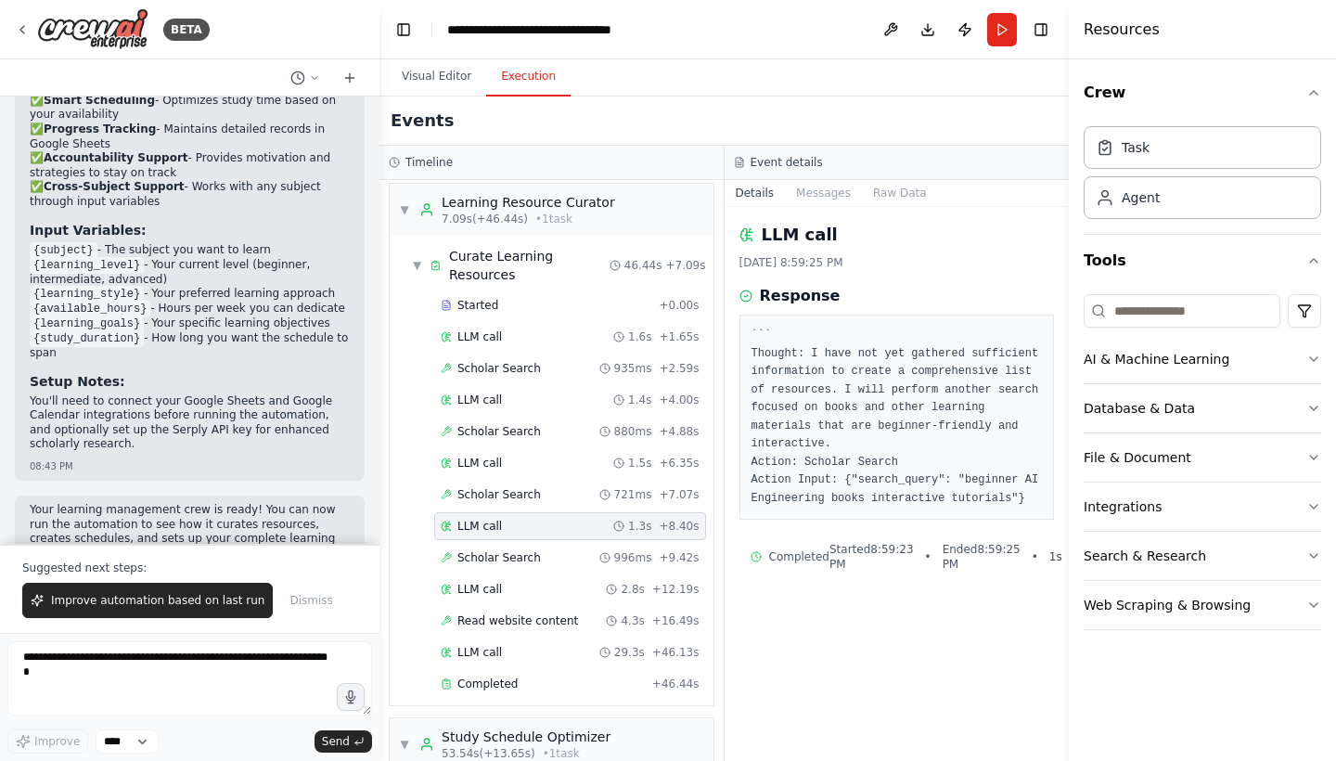
scroll to position [7, 0]
click at [489, 563] on span "Scholar Search" at bounding box center [498, 556] width 83 height 15
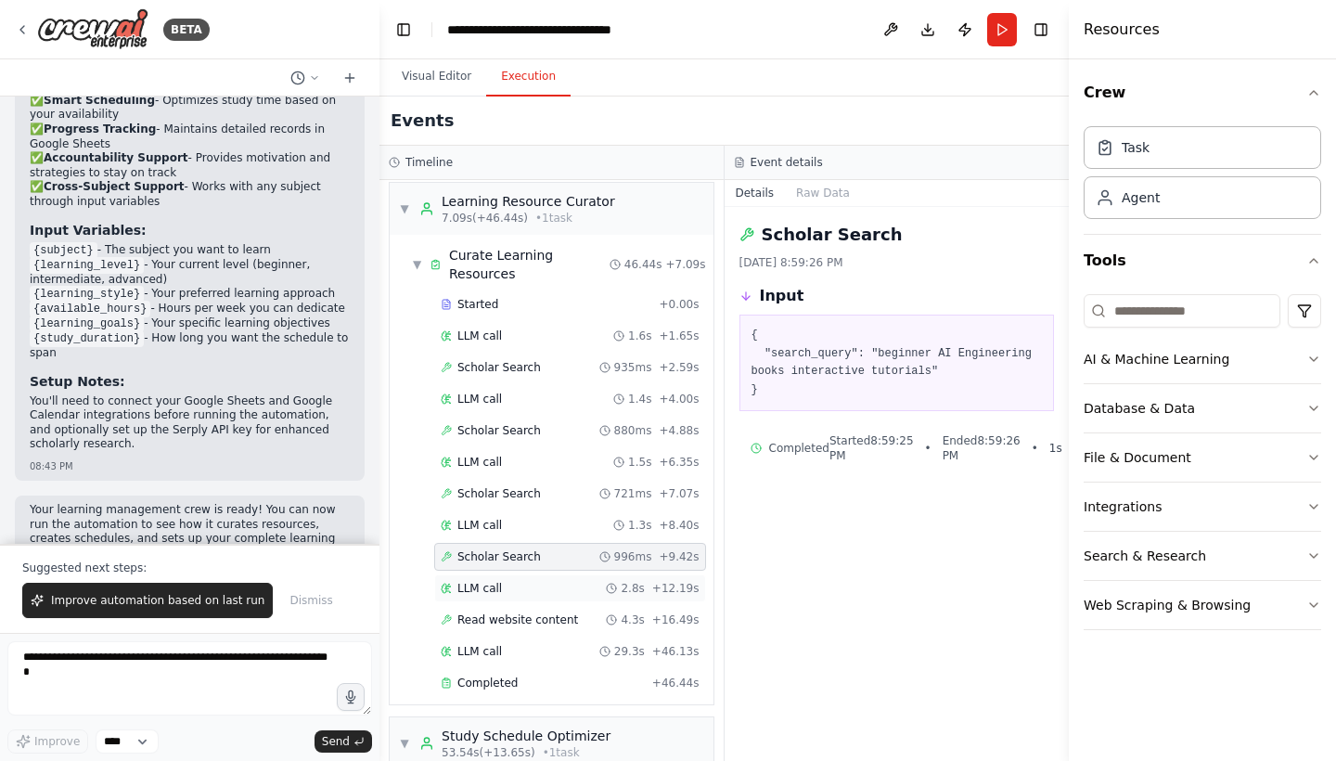
click at [492, 594] on span "LLM call" at bounding box center [479, 588] width 45 height 15
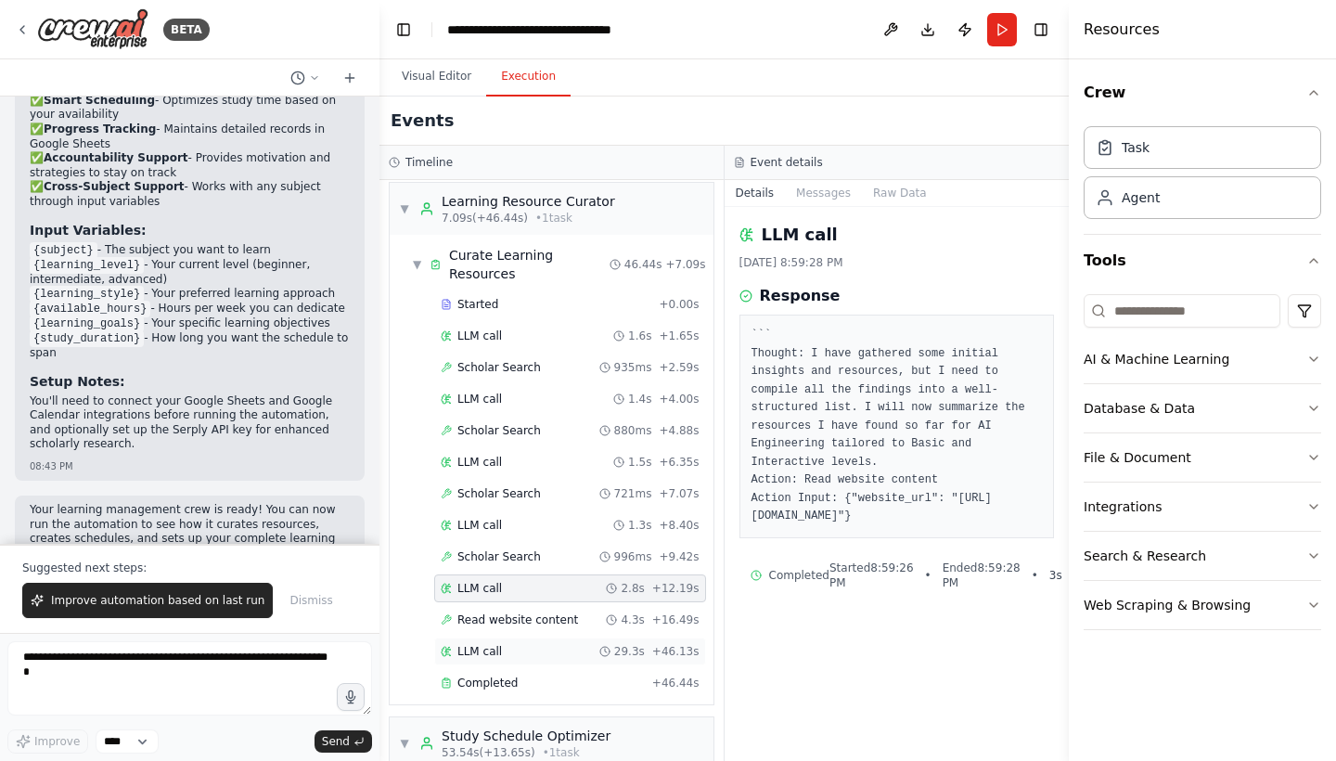
scroll to position [0, 0]
click at [485, 655] on span "LLM call" at bounding box center [479, 651] width 45 height 15
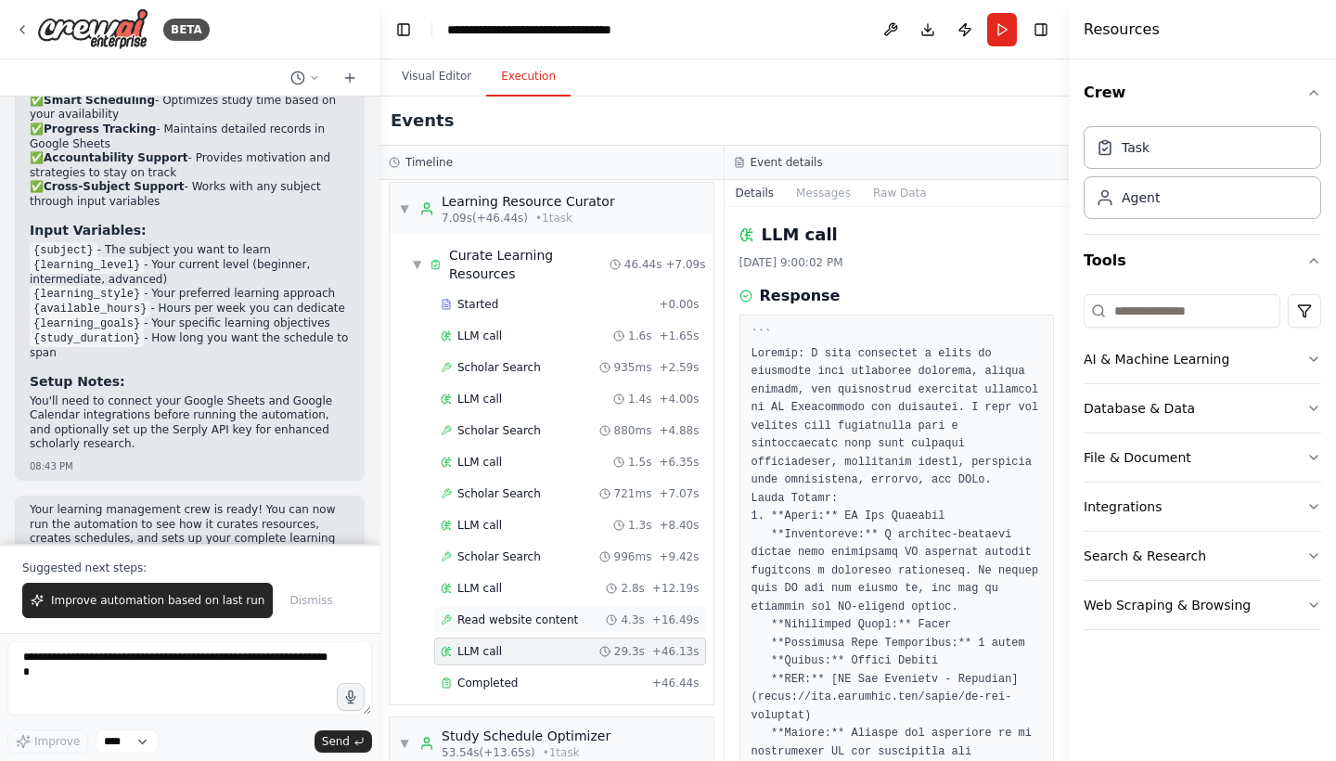
click at [539, 629] on div "Read website content 4.3s + 16.49s" at bounding box center [570, 620] width 272 height 28
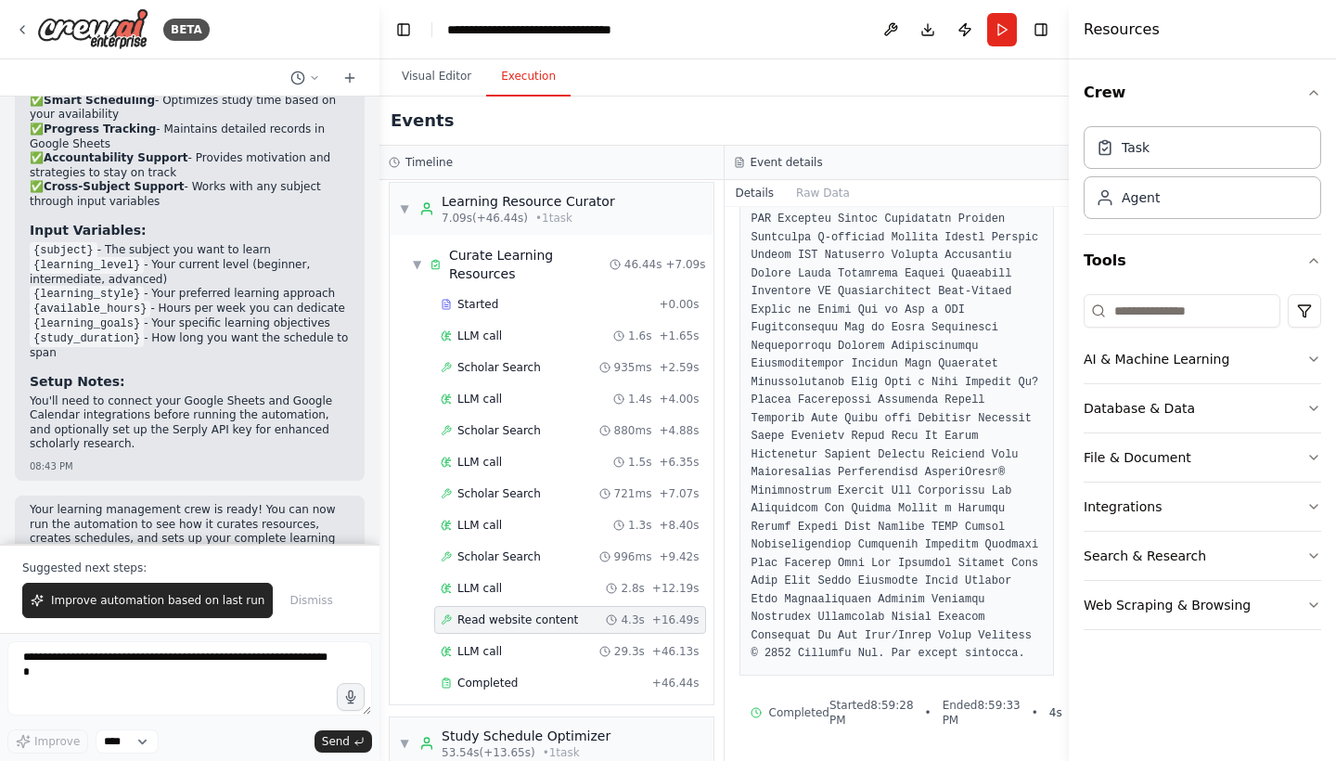
scroll to position [8634, 0]
click at [534, 656] on div "LLM call 29.3s + 46.13s" at bounding box center [570, 651] width 259 height 15
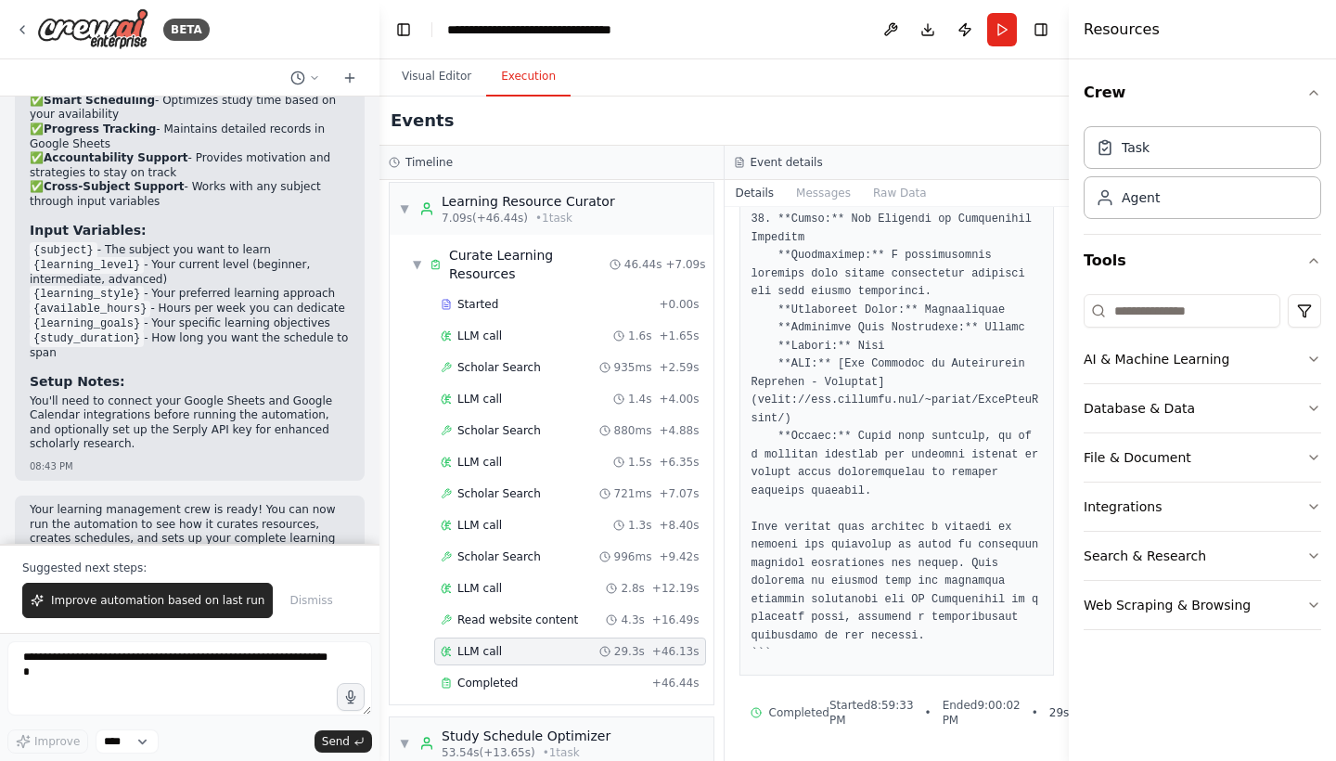
scroll to position [0, 0]
click at [495, 682] on span "Completed" at bounding box center [487, 682] width 60 height 15
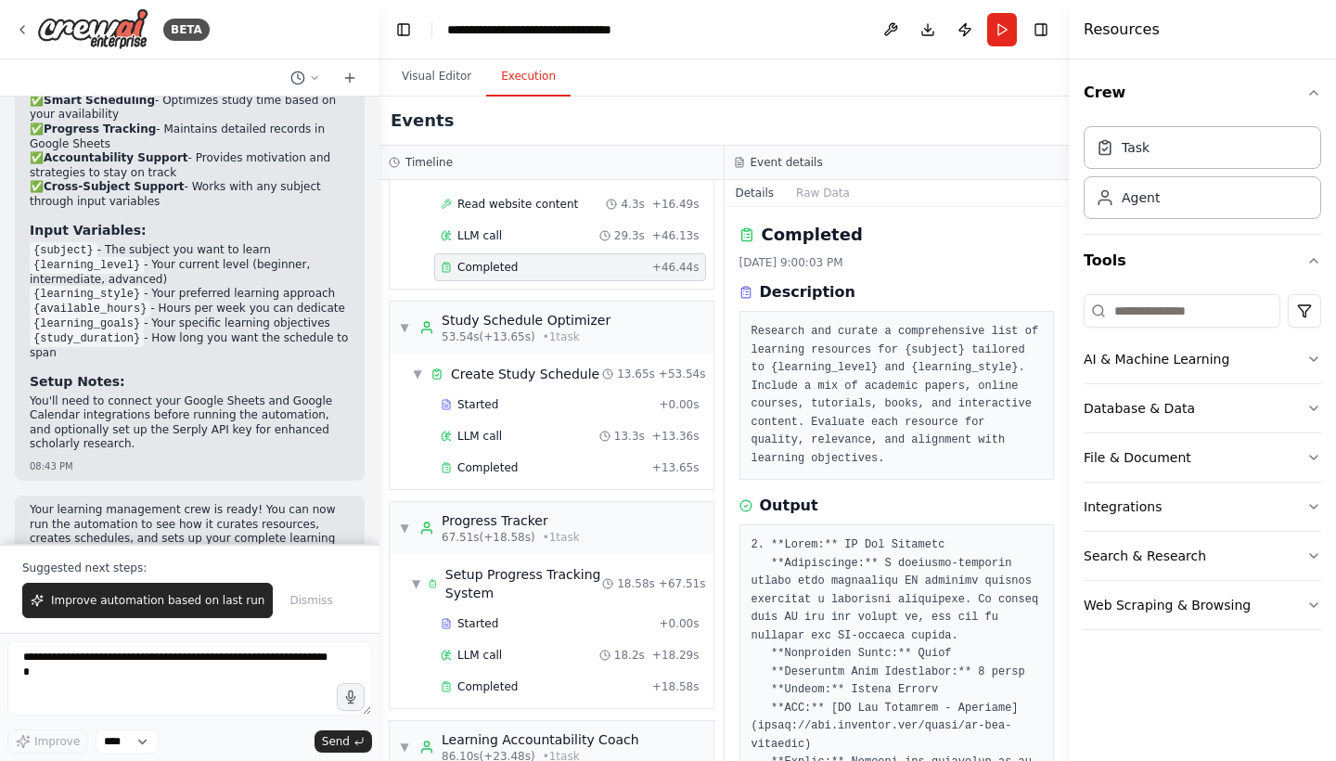
scroll to position [467, 0]
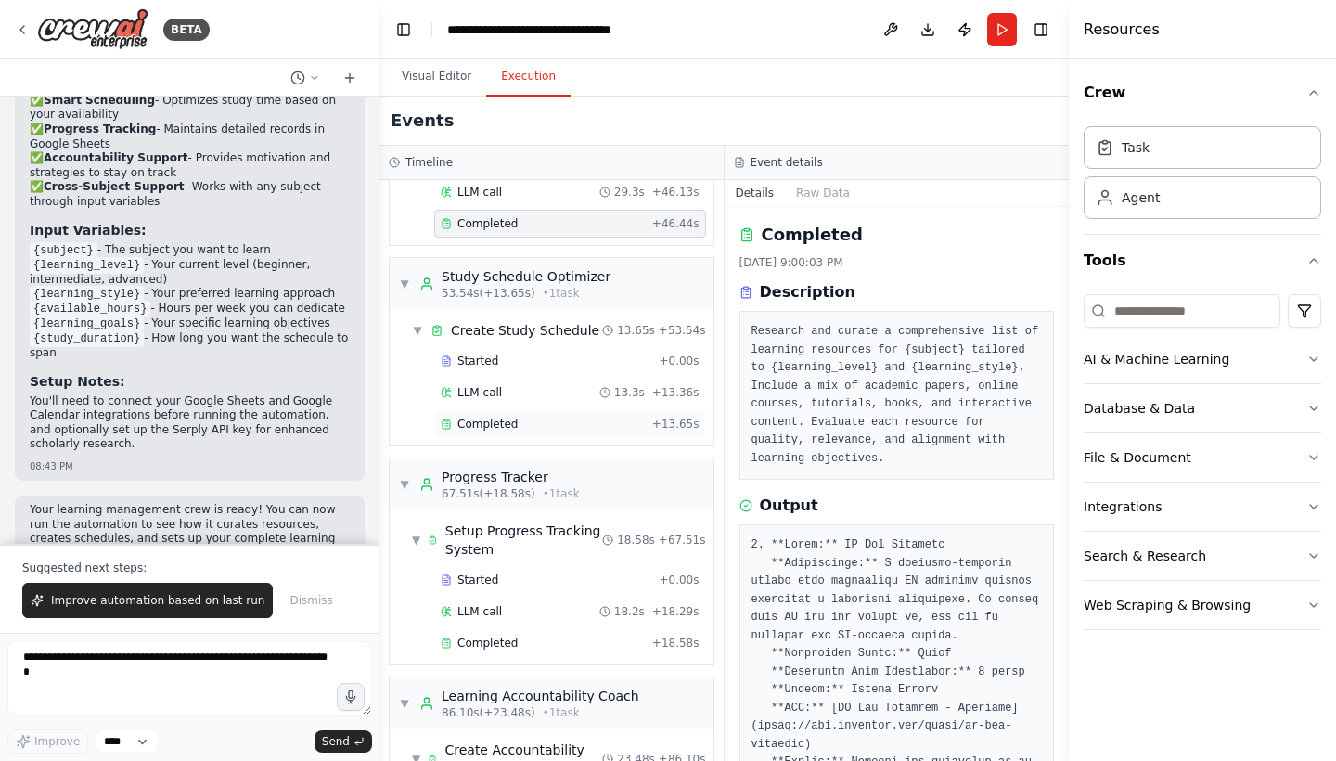
click at [494, 419] on span "Completed" at bounding box center [487, 424] width 60 height 15
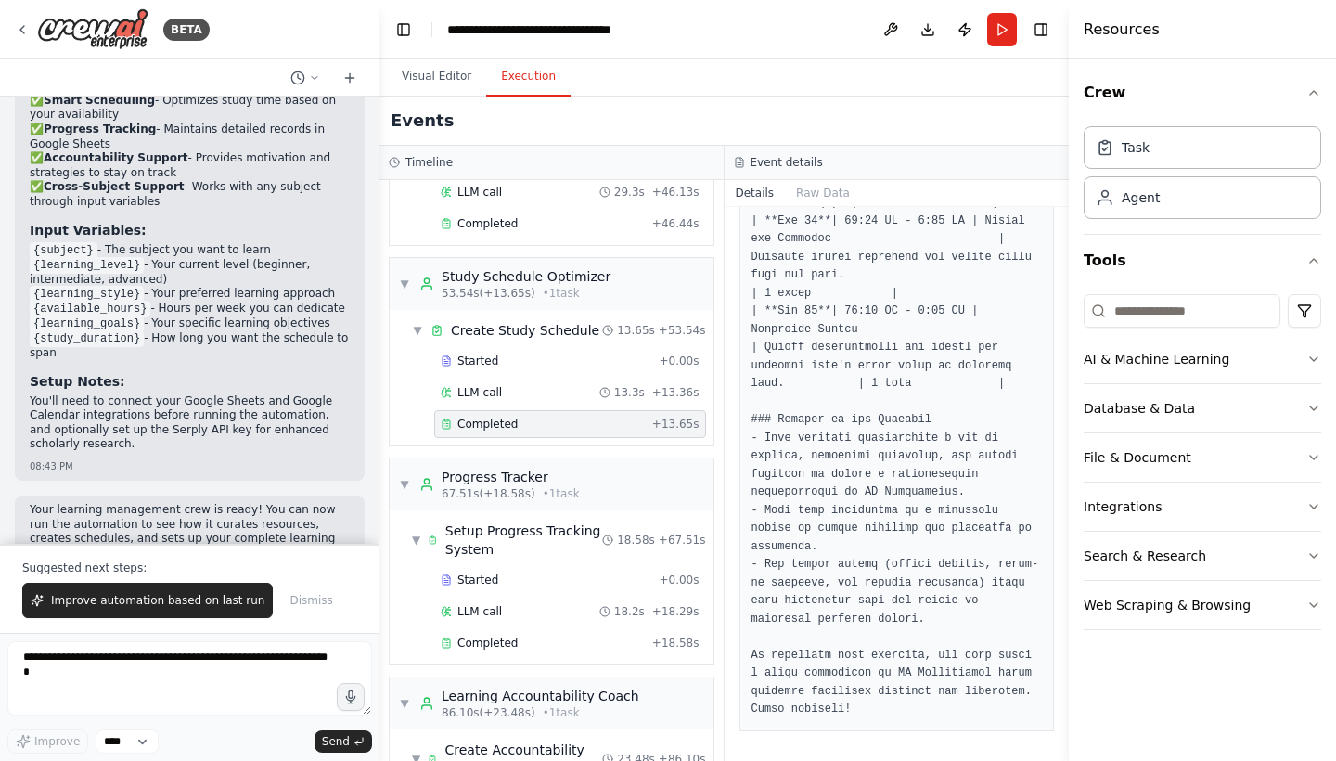
scroll to position [2123, 0]
click at [494, 649] on span "Completed" at bounding box center [487, 643] width 60 height 15
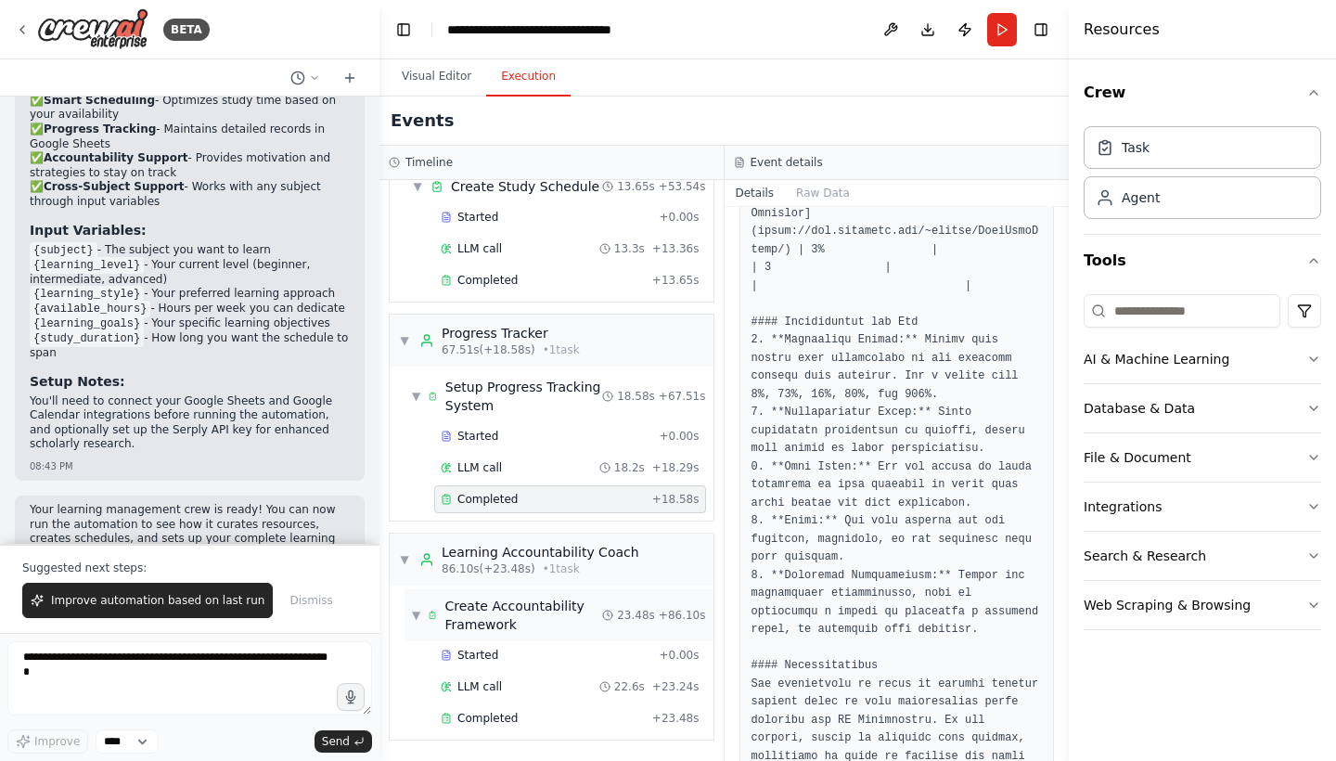
scroll to position [610, 0]
click at [500, 721] on span "Completed" at bounding box center [487, 718] width 60 height 15
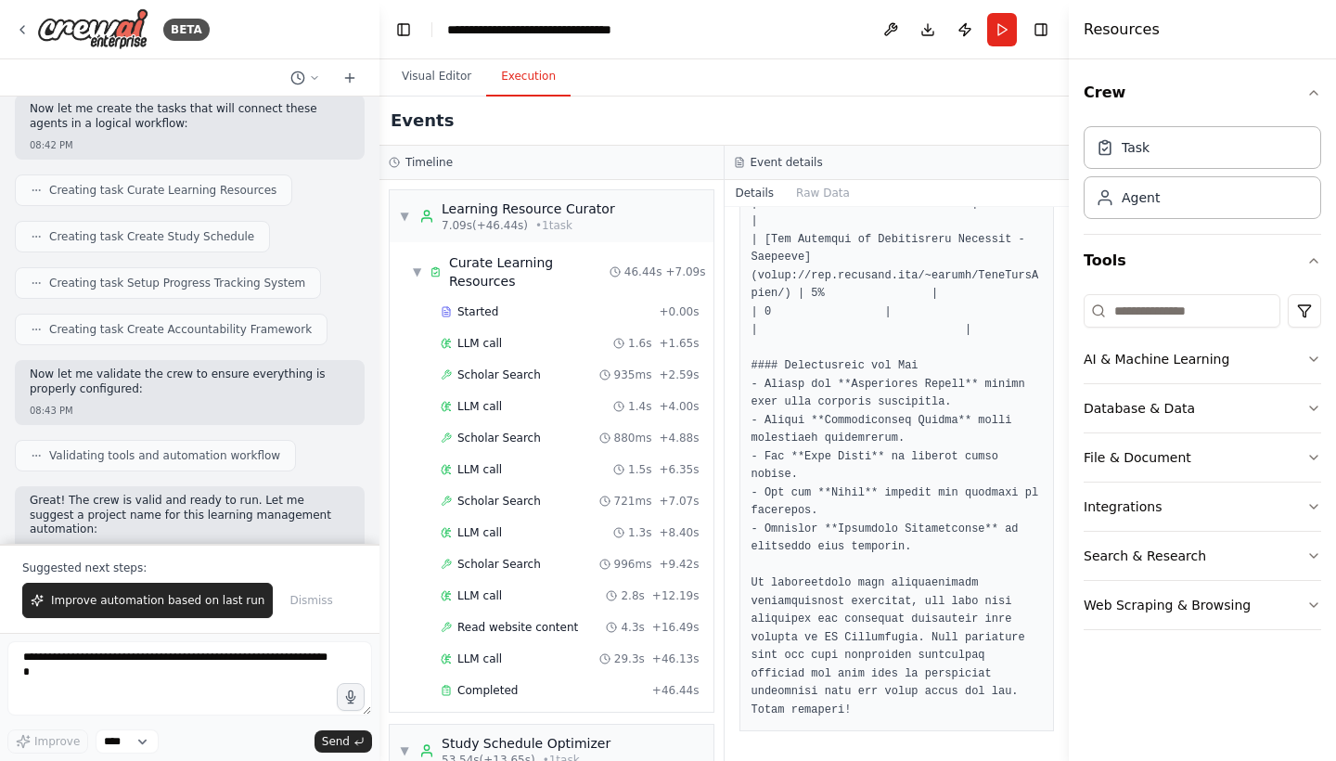
scroll to position [0, 0]
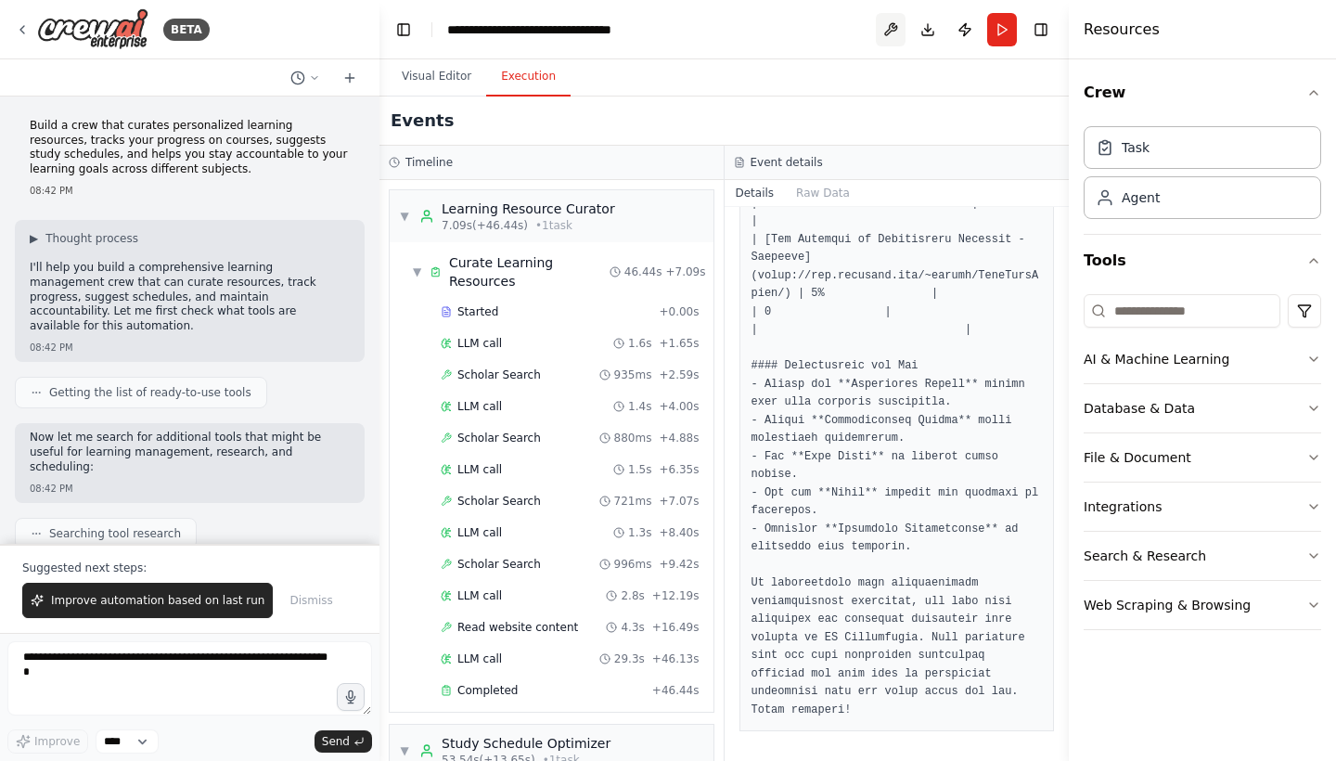
click at [889, 26] on button at bounding box center [891, 29] width 30 height 33
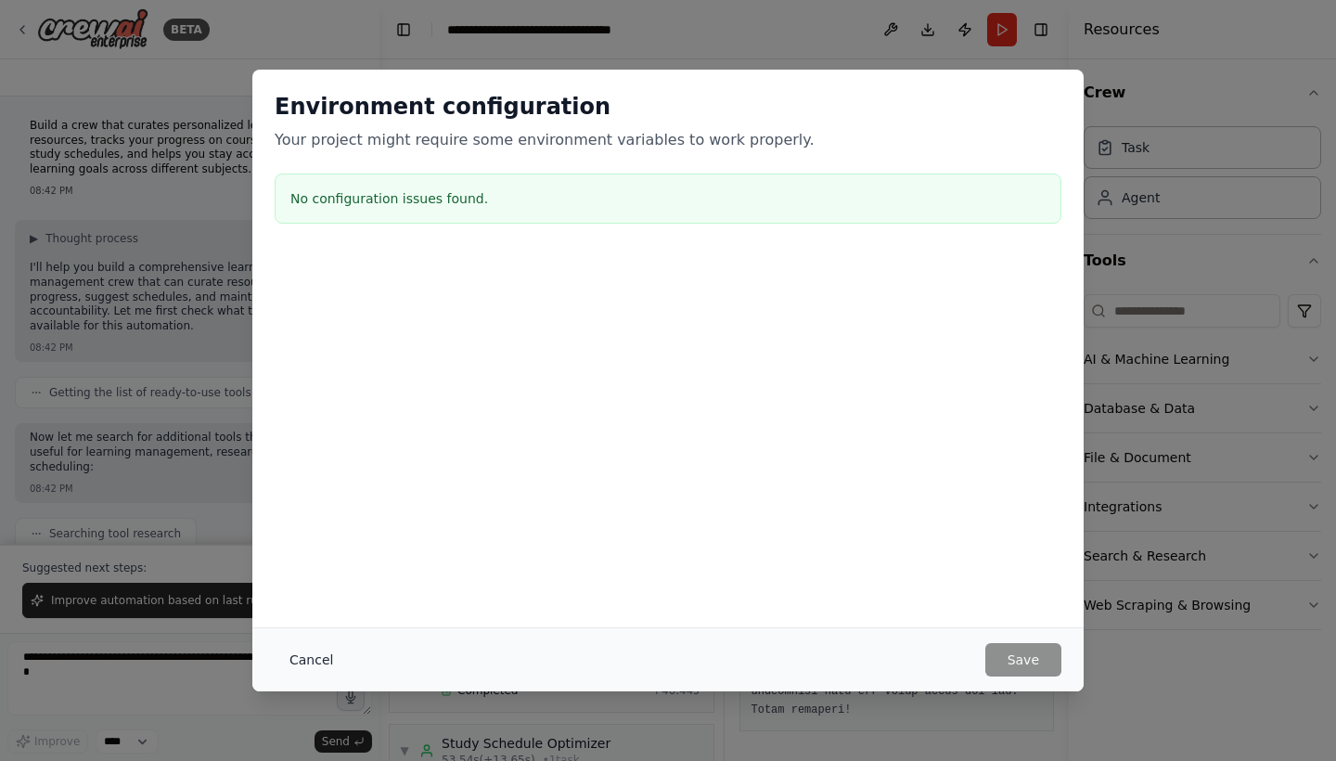
click at [314, 666] on button "Cancel" at bounding box center [311, 659] width 73 height 33
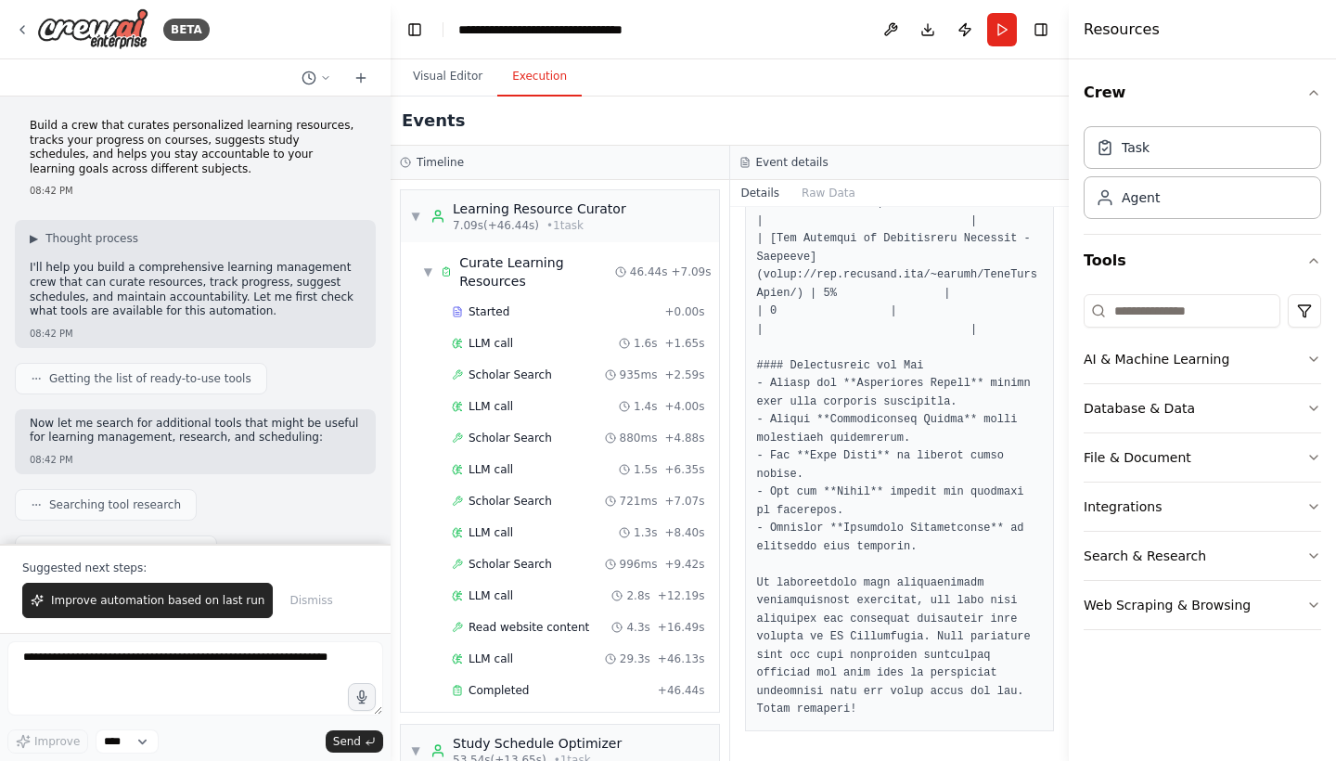
drag, startPoint x: 377, startPoint y: 142, endPoint x: 391, endPoint y: 448, distance: 306.5
click at [391, 448] on div "BETA Build a crew that curates personalized learning resources, tracks your pro…" at bounding box center [668, 380] width 1336 height 761
click at [391, 448] on div "▼ Learning Resource Curator 7.09s (+46.44s) • 1 task ▼ Curate Learning Resource…" at bounding box center [560, 470] width 339 height 581
click at [383, 202] on div at bounding box center [386, 380] width 7 height 761
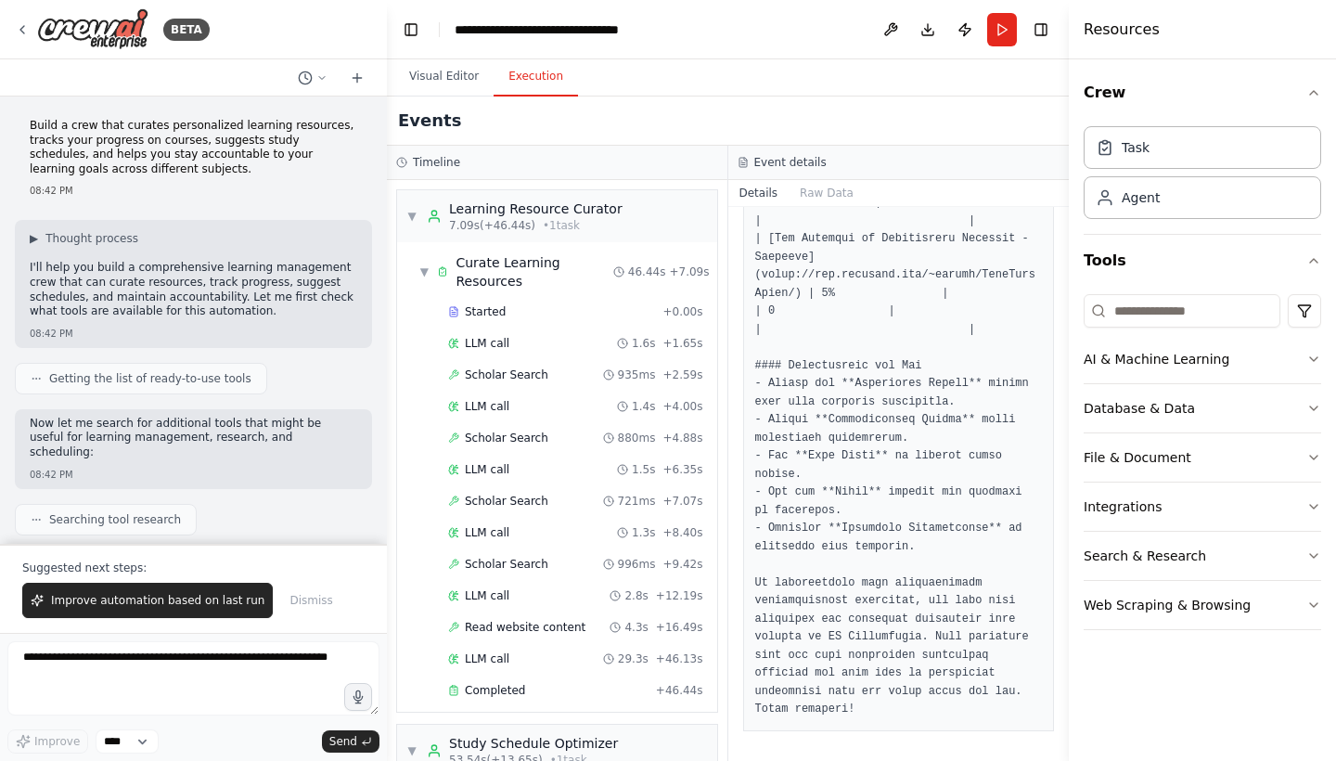
drag, startPoint x: 384, startPoint y: 142, endPoint x: 387, endPoint y: 196, distance: 53.9
click at [387, 197] on div "BETA Build a crew that curates personalized learning resources, tracks your pro…" at bounding box center [668, 380] width 1336 height 761
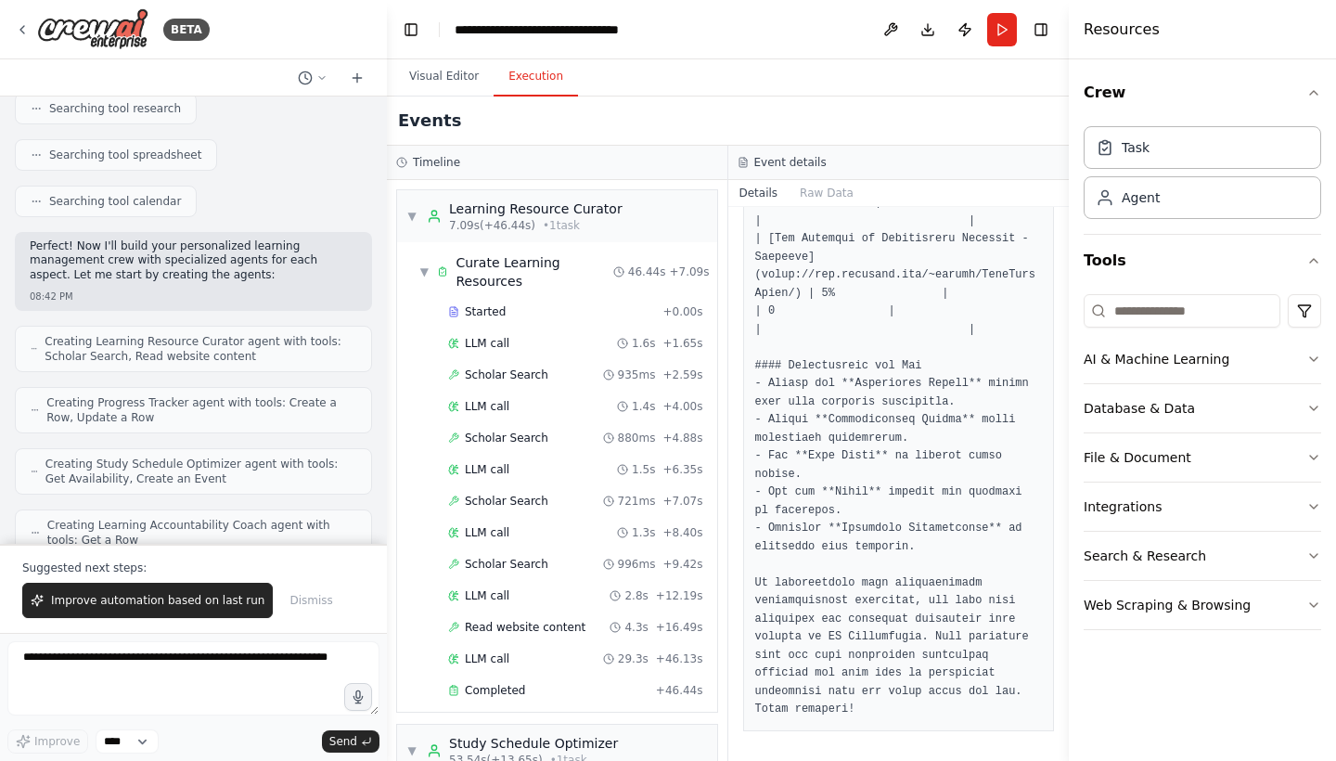
click at [379, 284] on div at bounding box center [382, 380] width 7 height 761
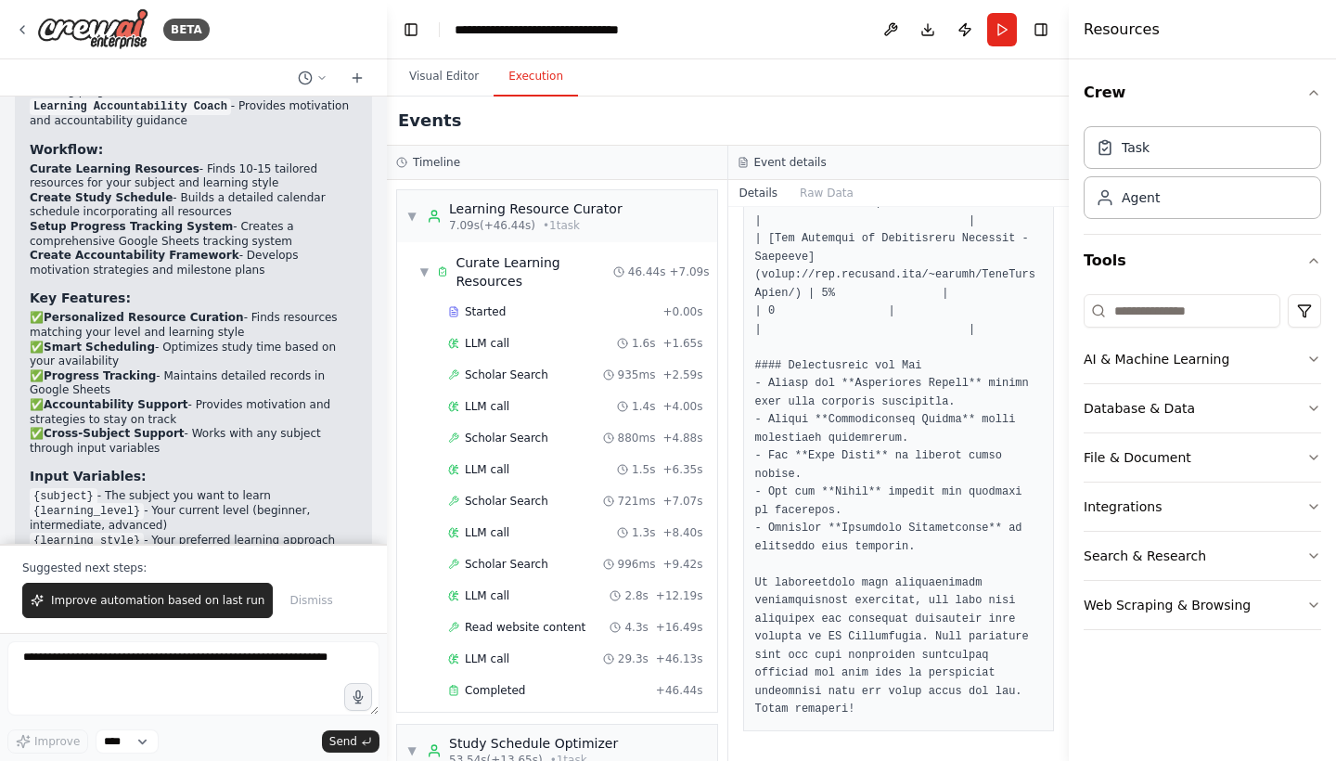
scroll to position [0, 0]
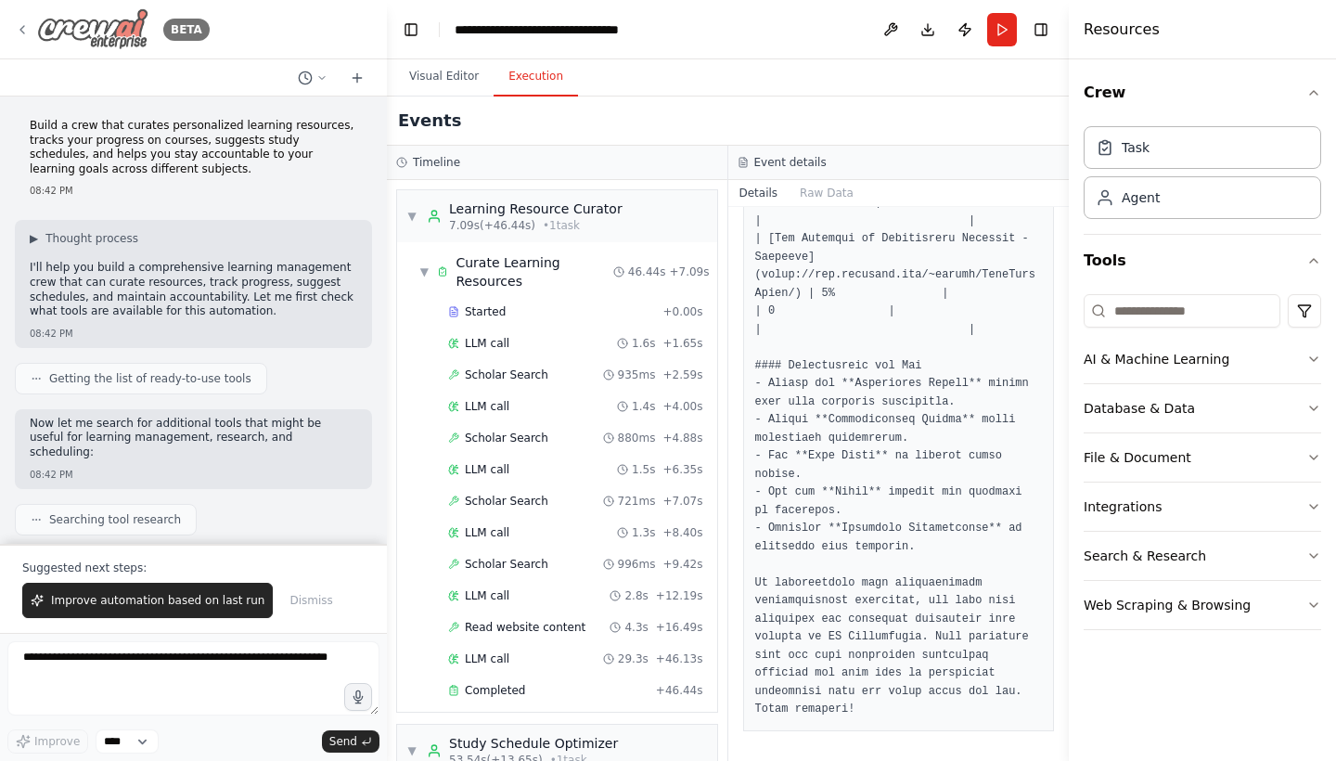
click at [22, 27] on icon at bounding box center [22, 29] width 4 height 7
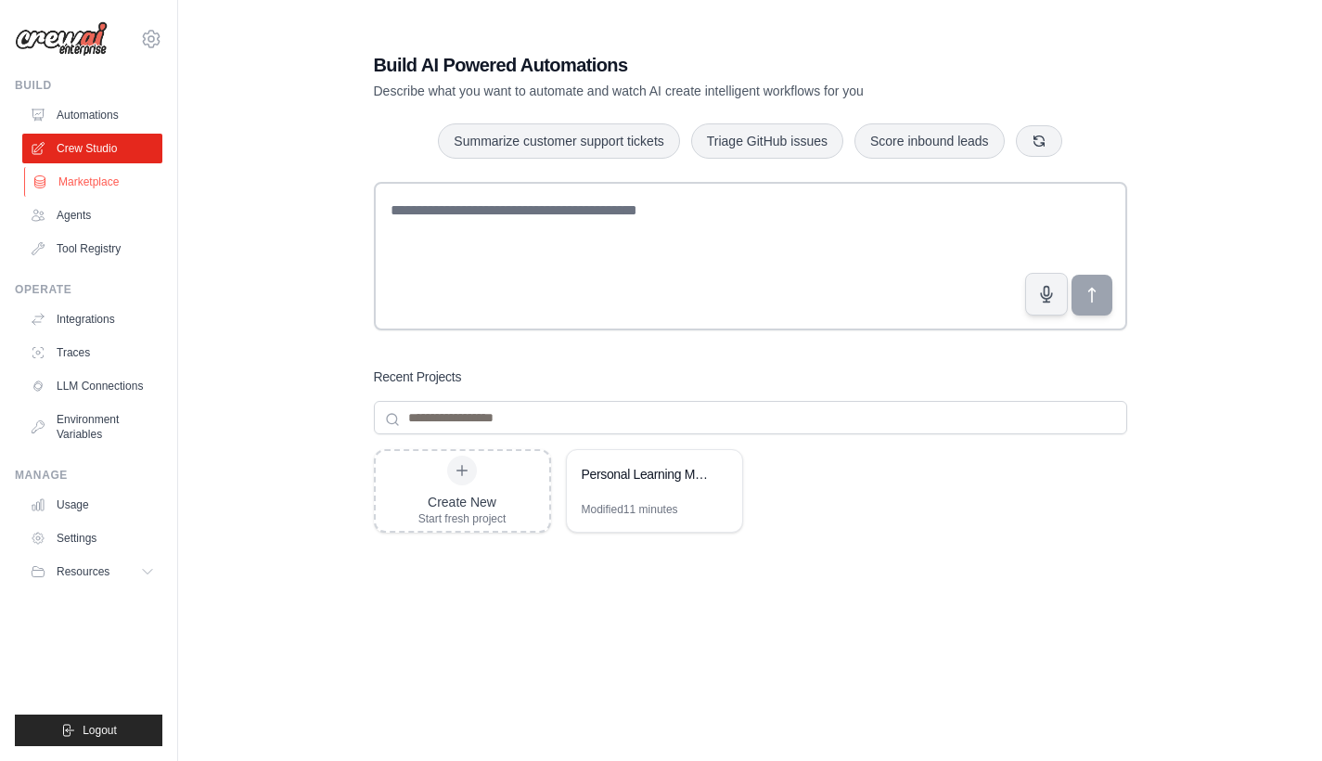
click at [79, 182] on link "Marketplace" at bounding box center [94, 182] width 140 height 30
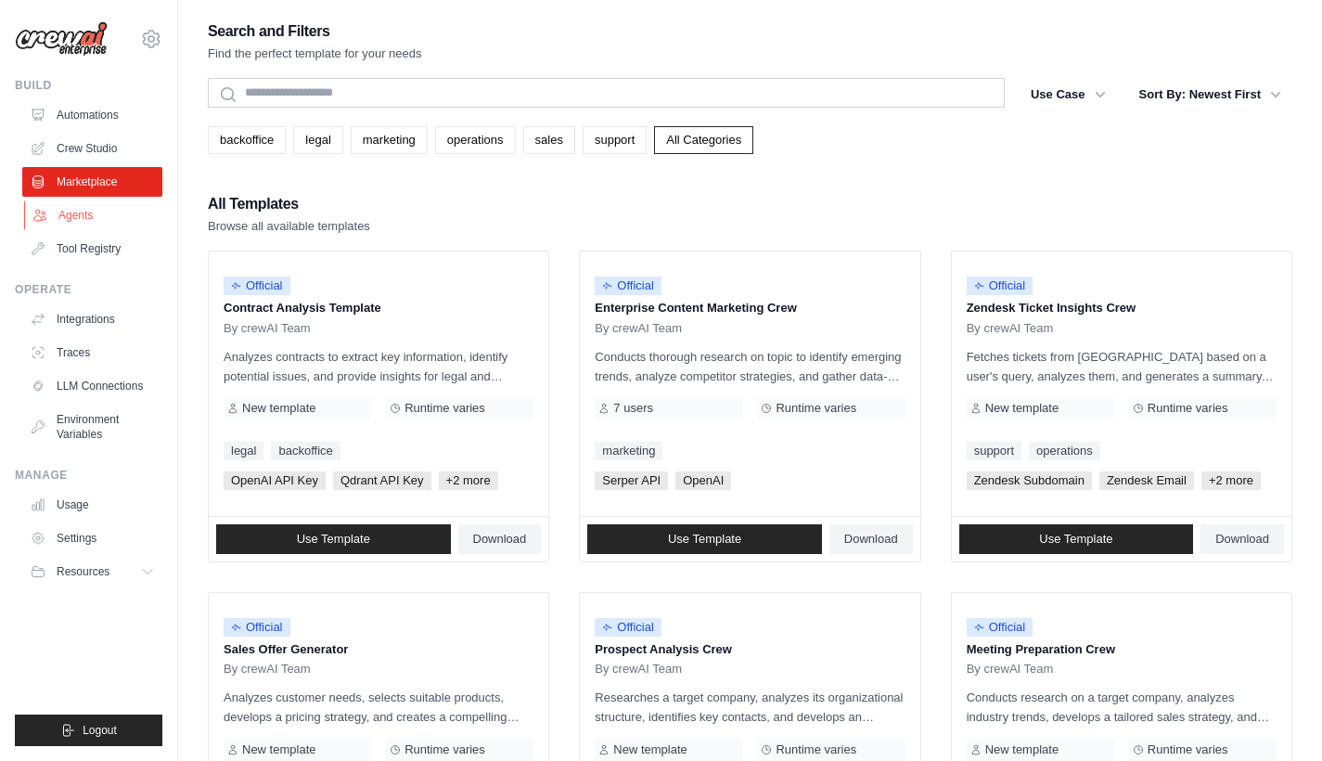
click at [95, 224] on link "Agents" at bounding box center [94, 215] width 140 height 30
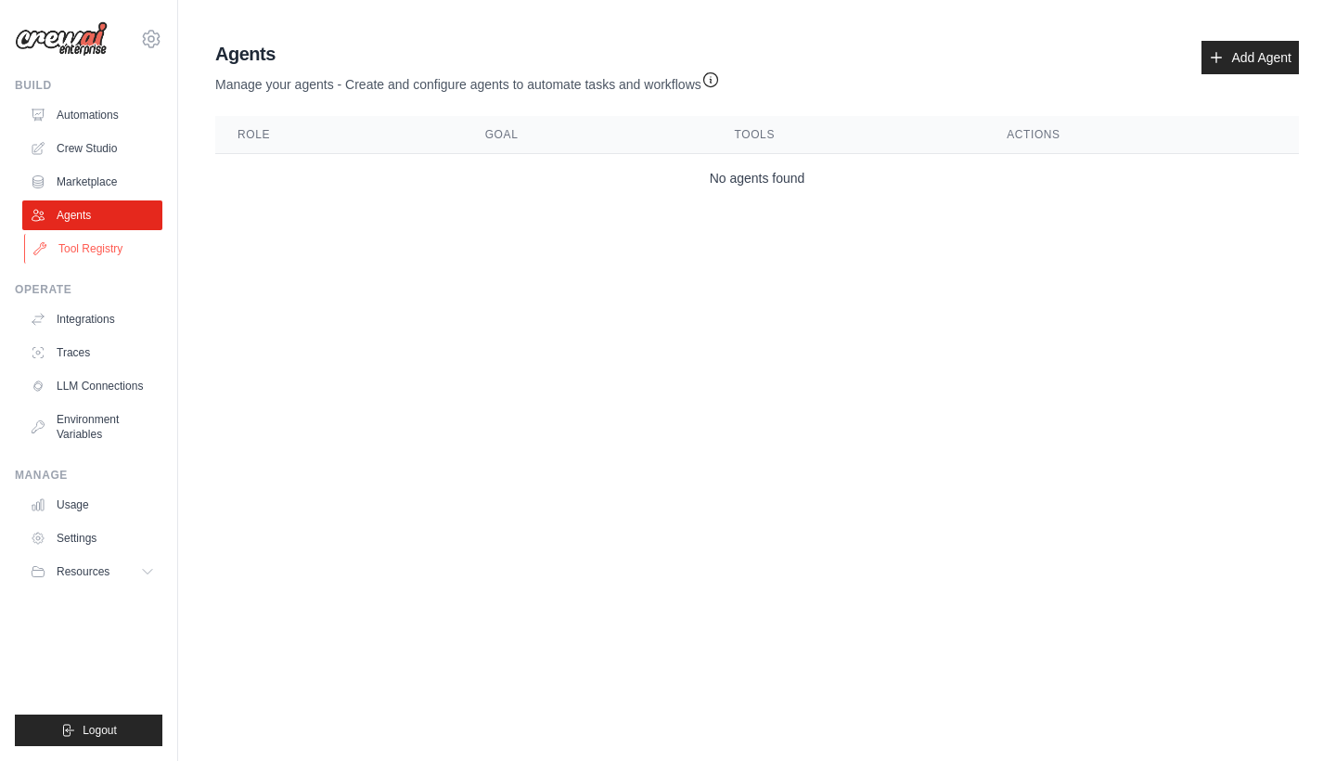
click at [79, 262] on link "Tool Registry" at bounding box center [94, 249] width 140 height 30
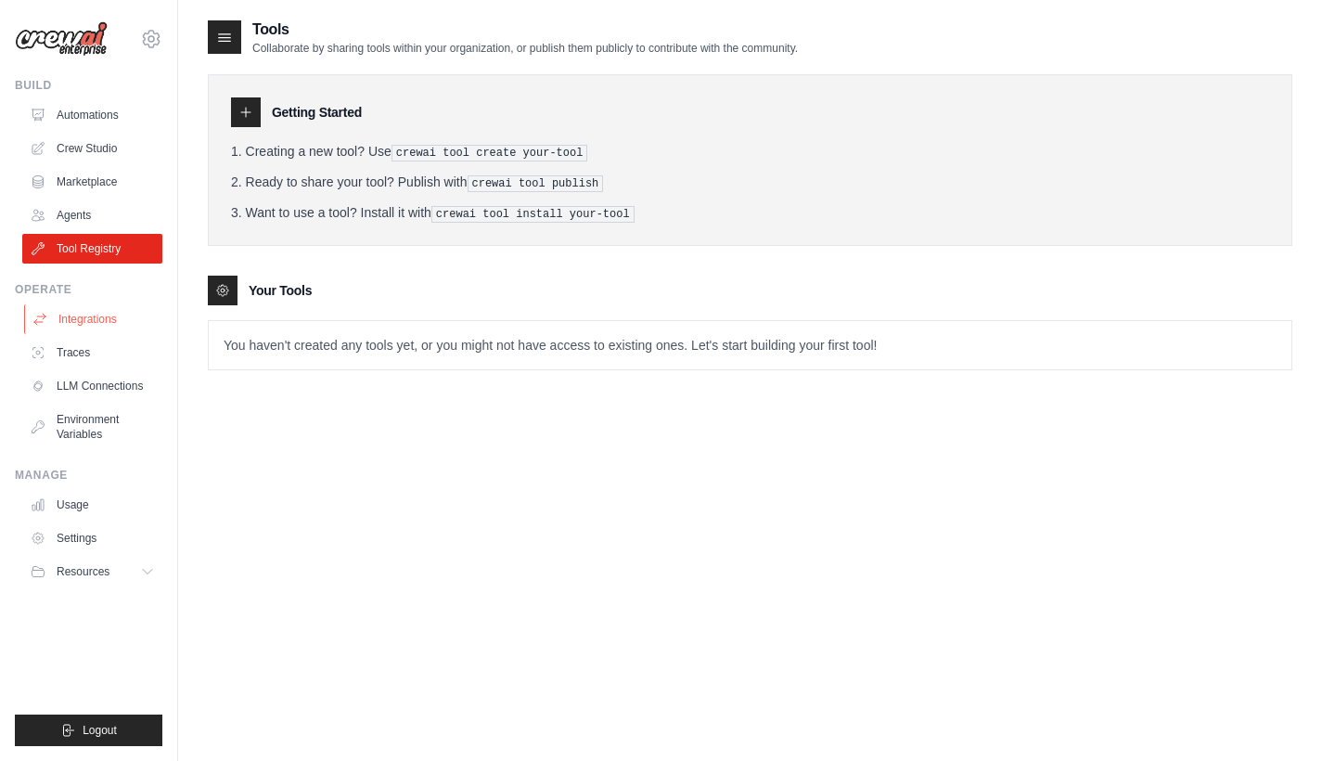
click at [61, 320] on link "Integrations" at bounding box center [94, 319] width 140 height 30
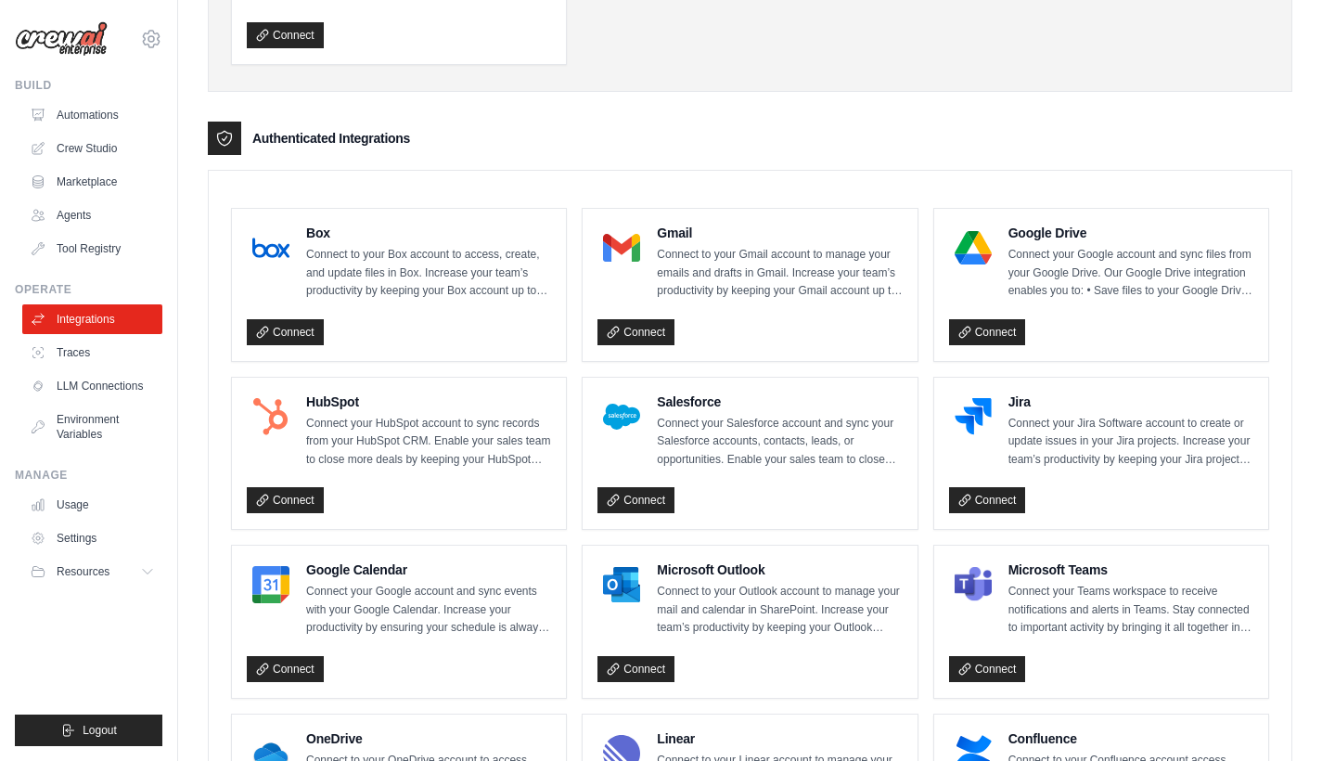
scroll to position [312, 0]
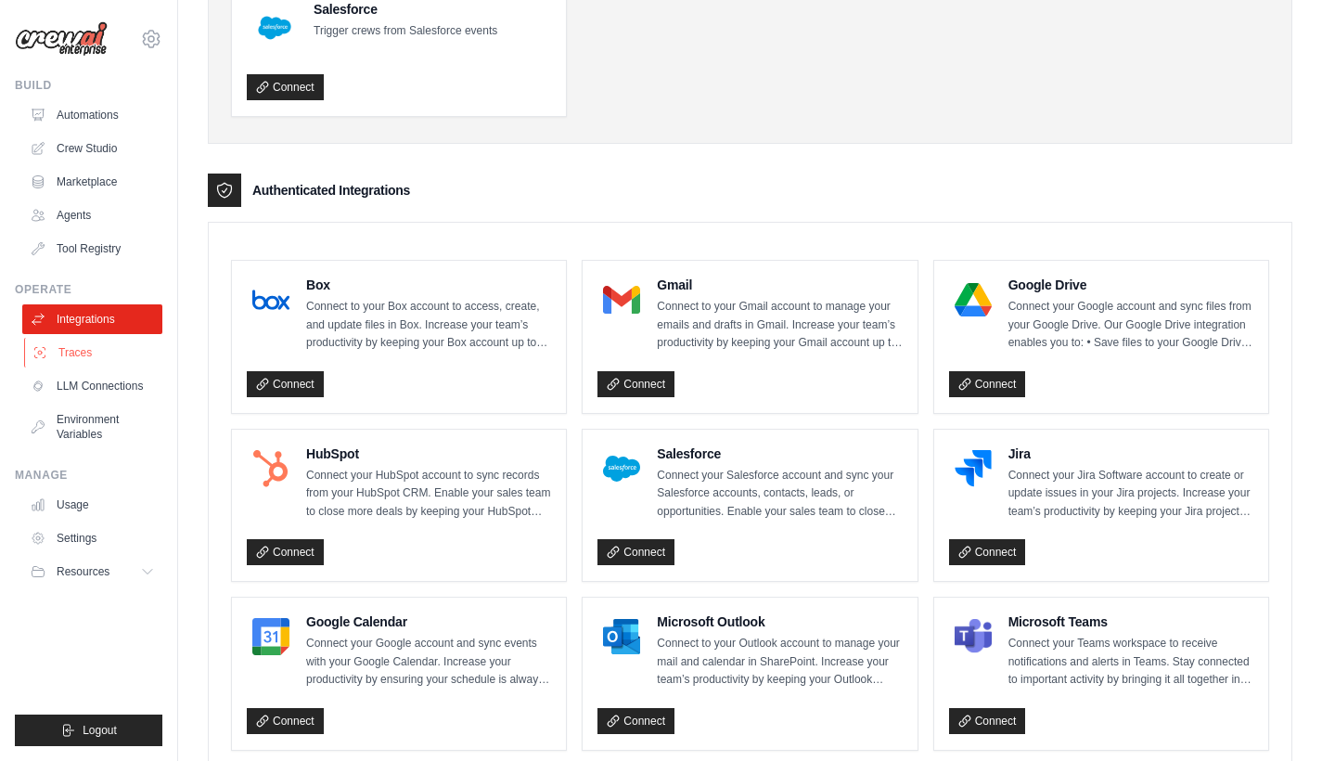
click at [78, 359] on link "Traces" at bounding box center [94, 353] width 140 height 30
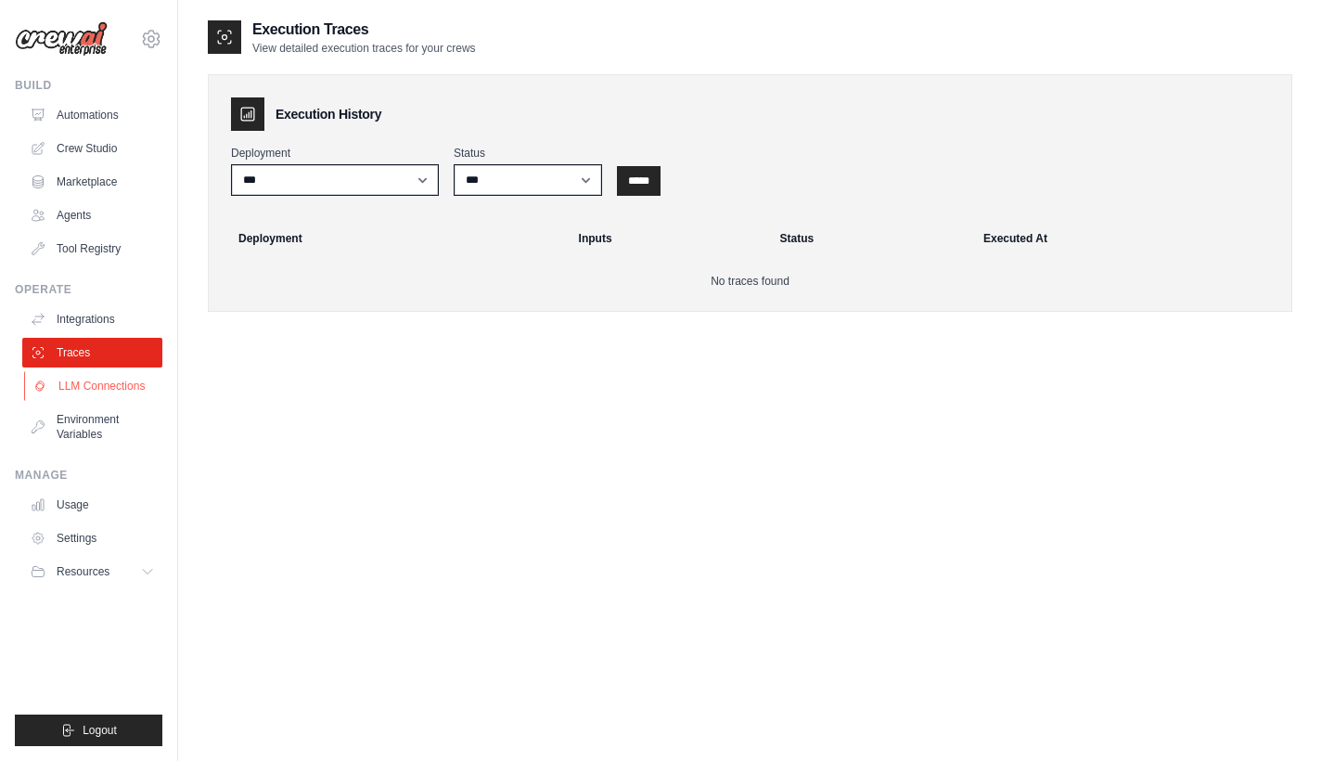
click at [83, 394] on link "LLM Connections" at bounding box center [94, 386] width 140 height 30
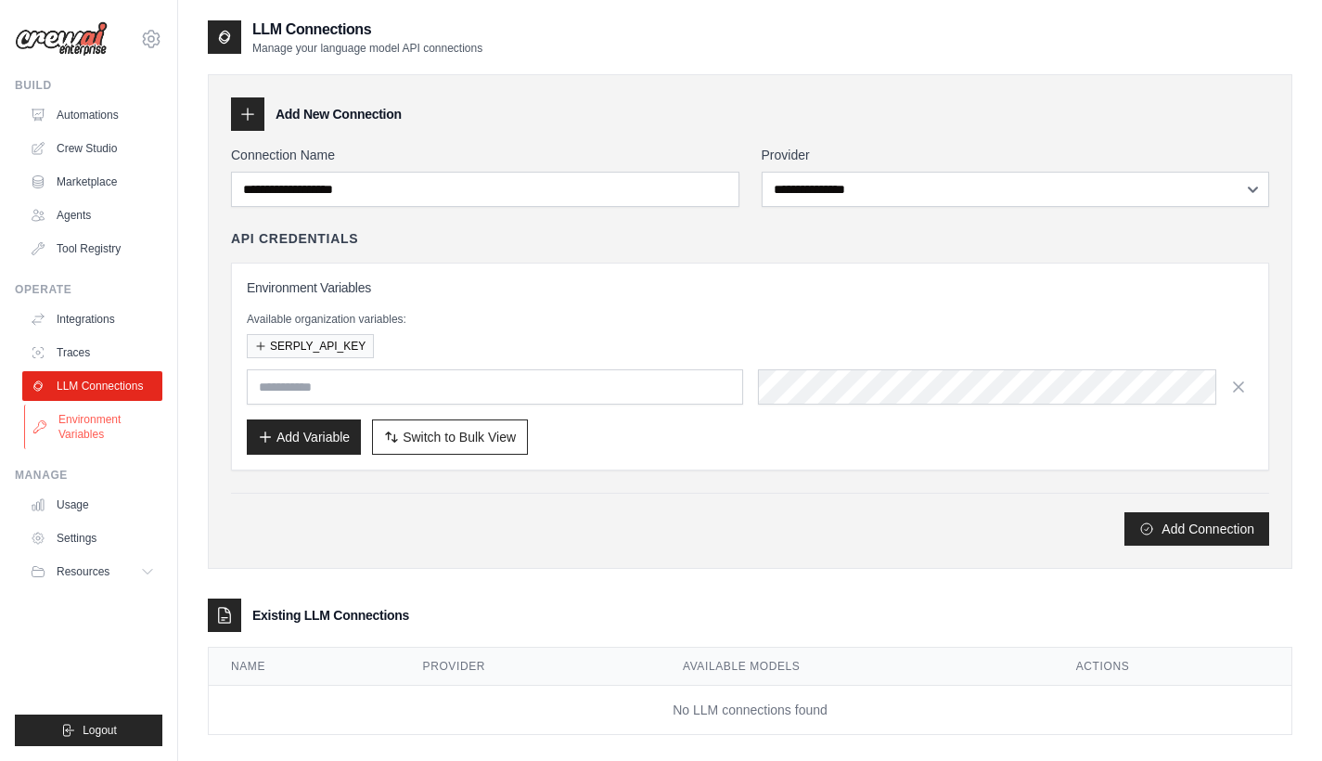
click at [71, 430] on link "Environment Variables" at bounding box center [94, 427] width 140 height 45
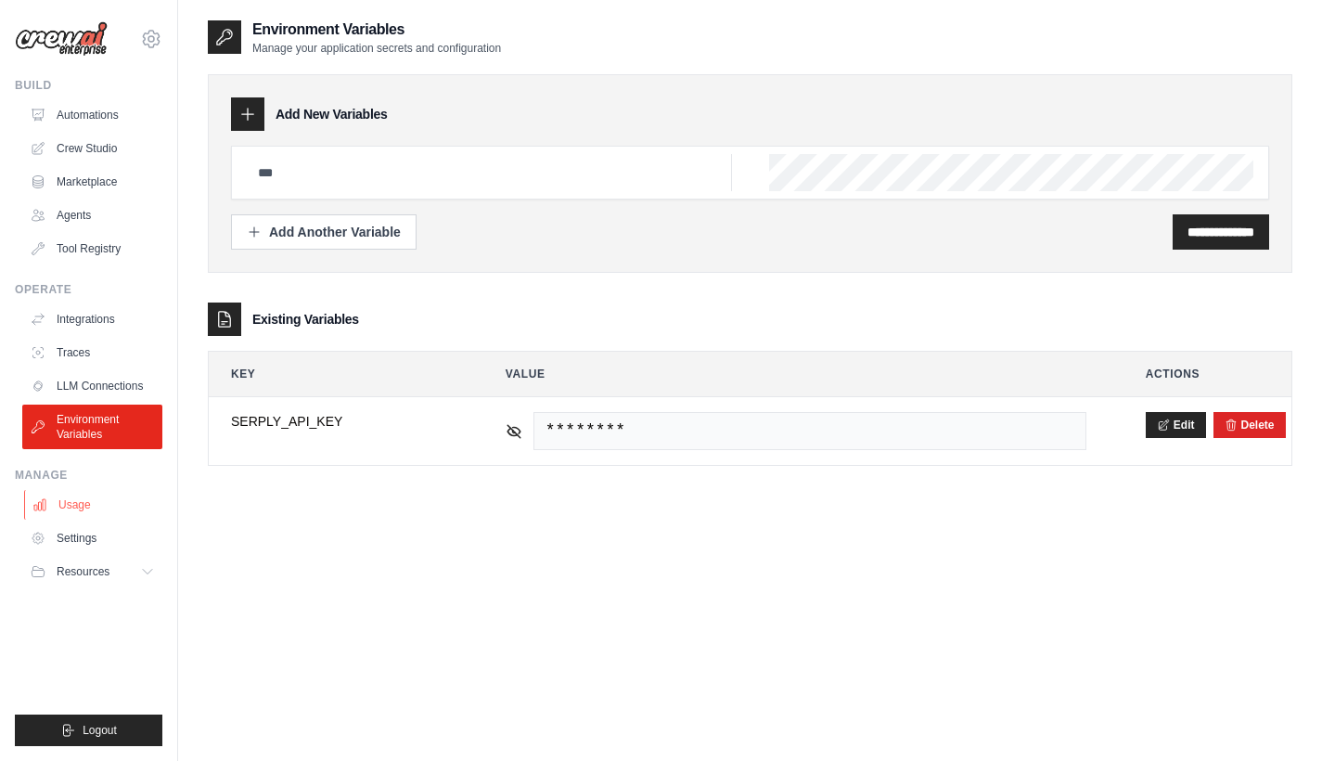
click at [71, 499] on link "Usage" at bounding box center [94, 505] width 140 height 30
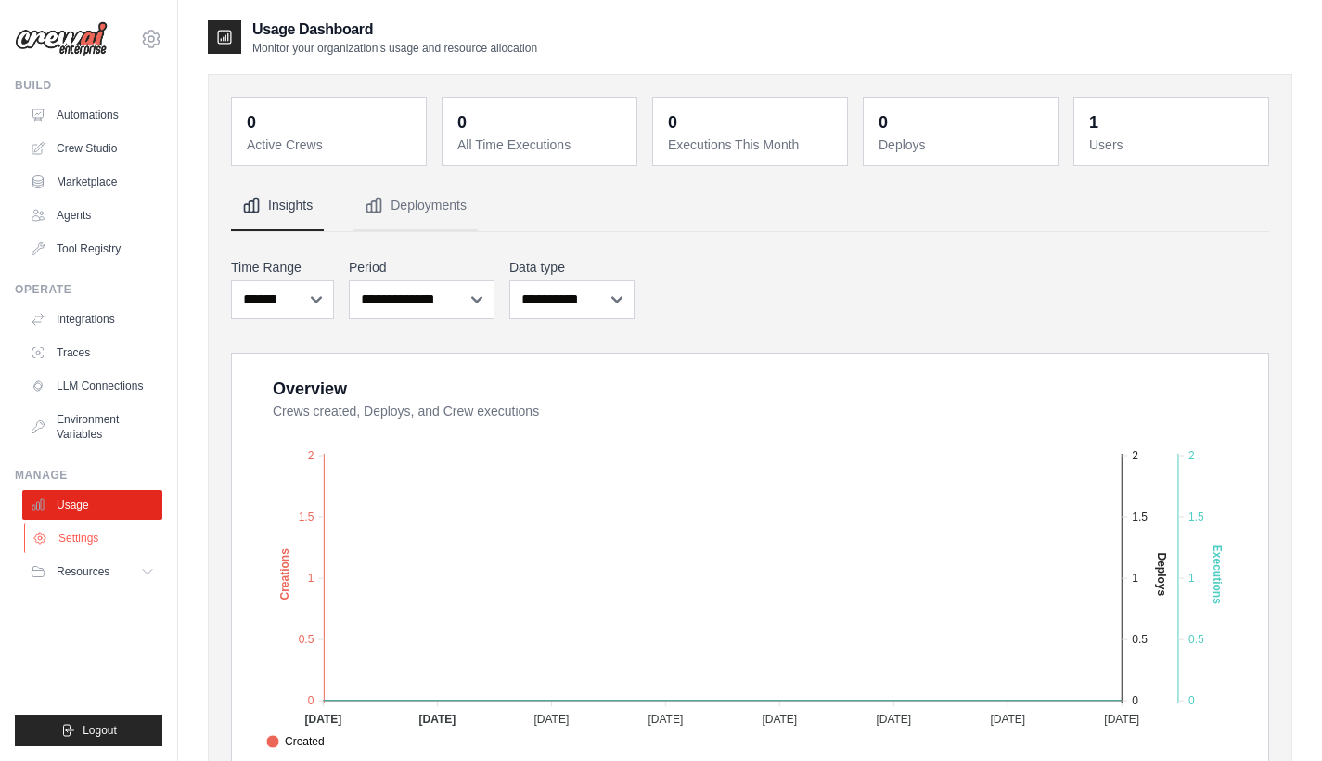
click at [71, 534] on link "Settings" at bounding box center [94, 538] width 140 height 30
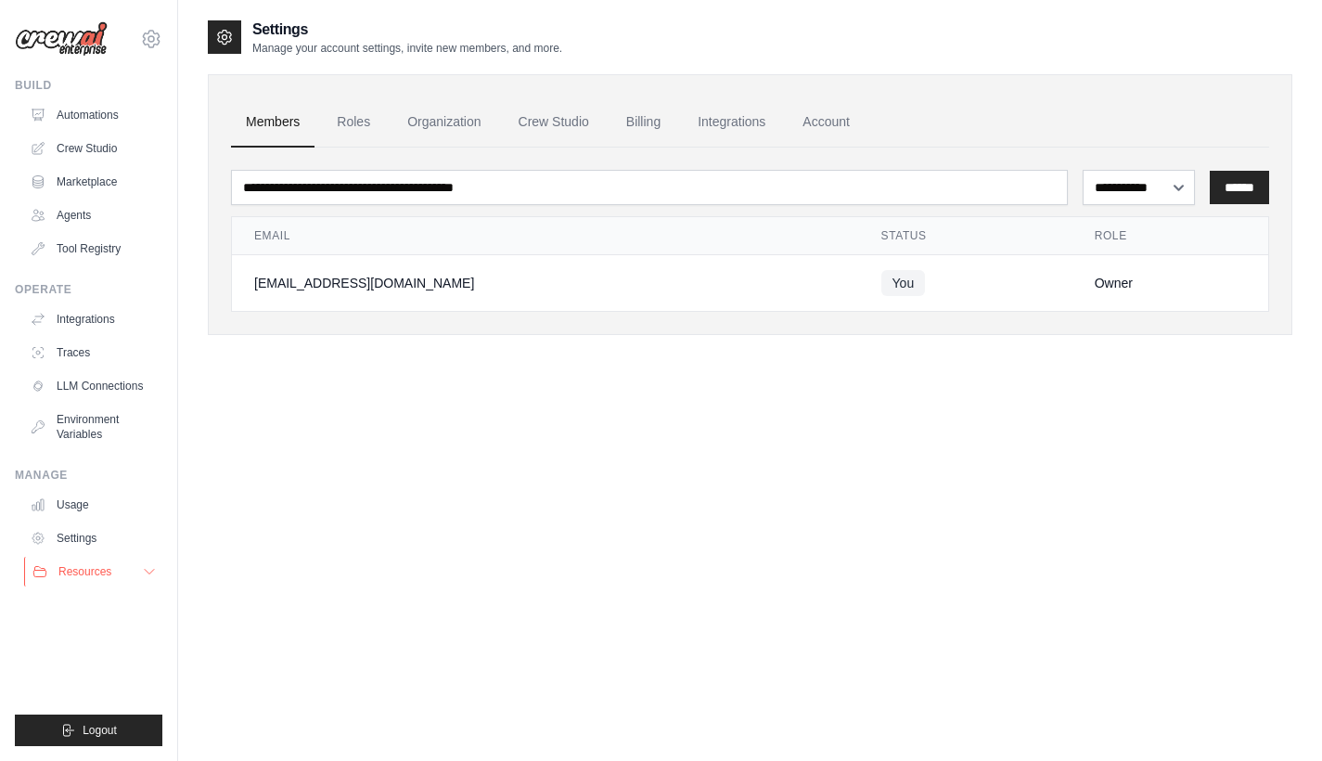
click at [72, 570] on span "Resources" at bounding box center [84, 571] width 53 height 15
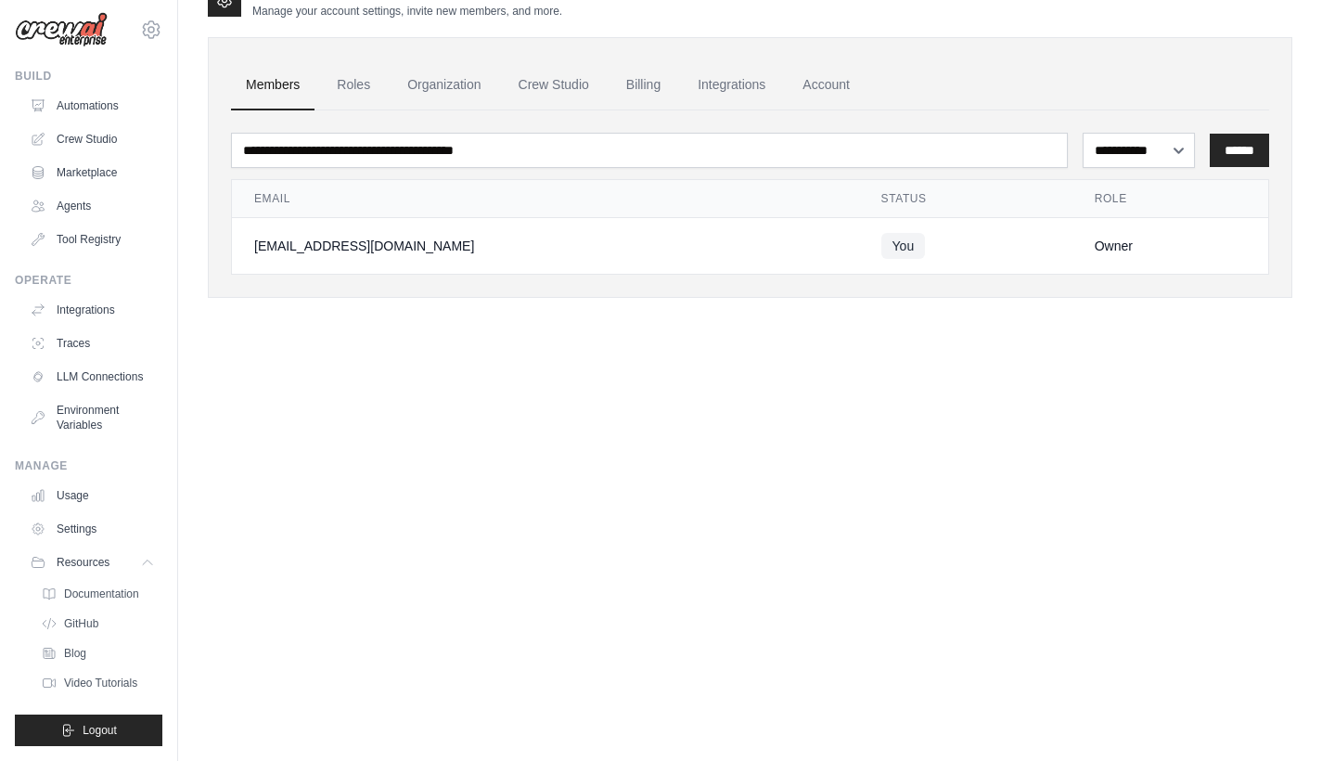
scroll to position [24, 0]
click at [96, 676] on span "Video Tutorials" at bounding box center [102, 682] width 73 height 15
